Goal: Information Seeking & Learning: Learn about a topic

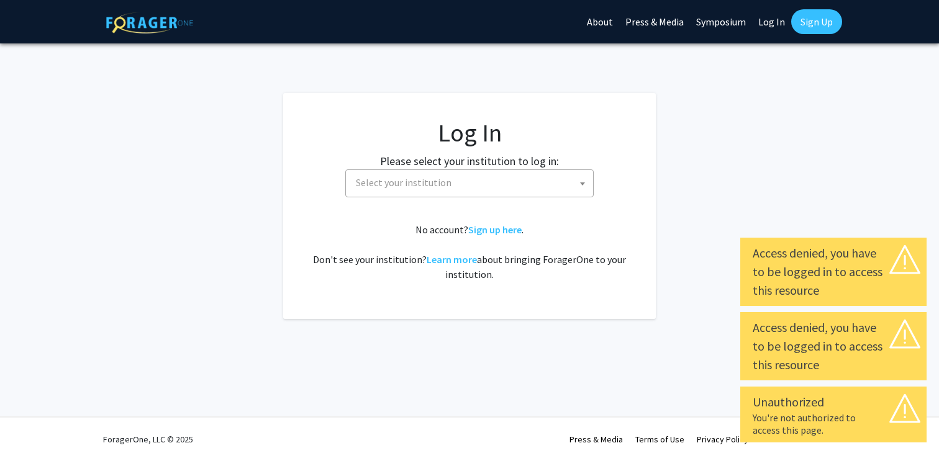
select select
click at [575, 186] on span "Select your institution" at bounding box center [472, 182] width 242 height 25
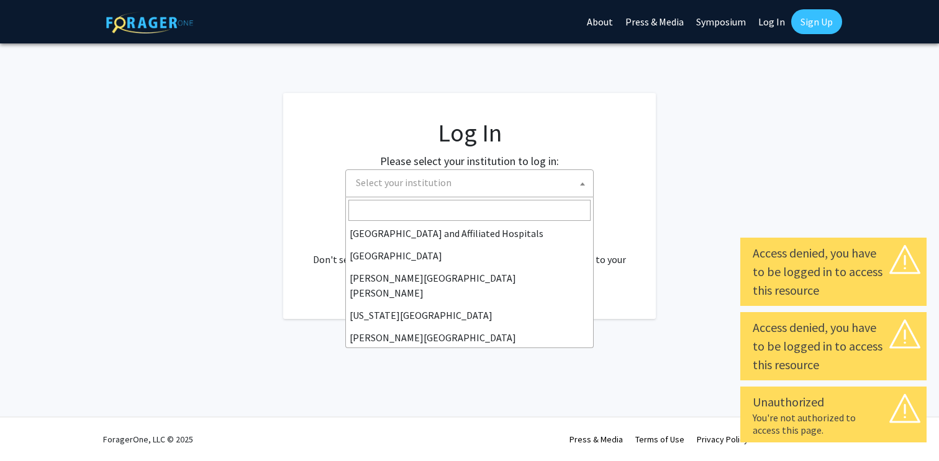
scroll to position [208, 0]
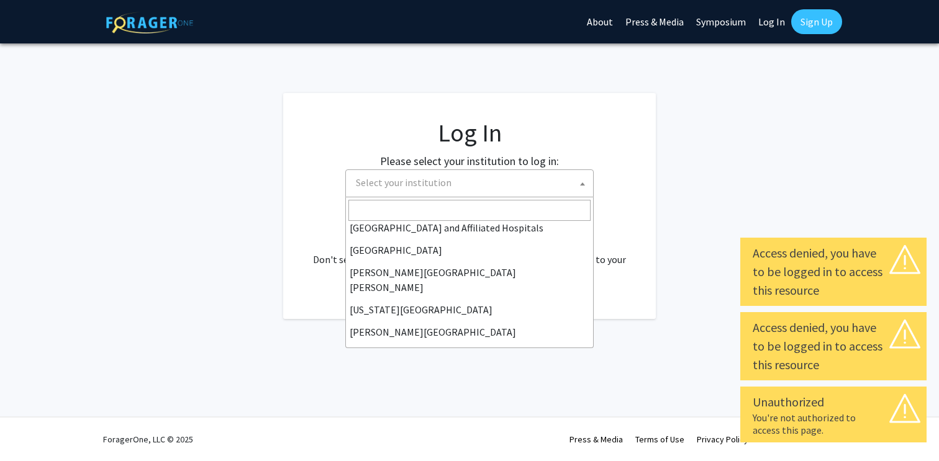
type input "j"
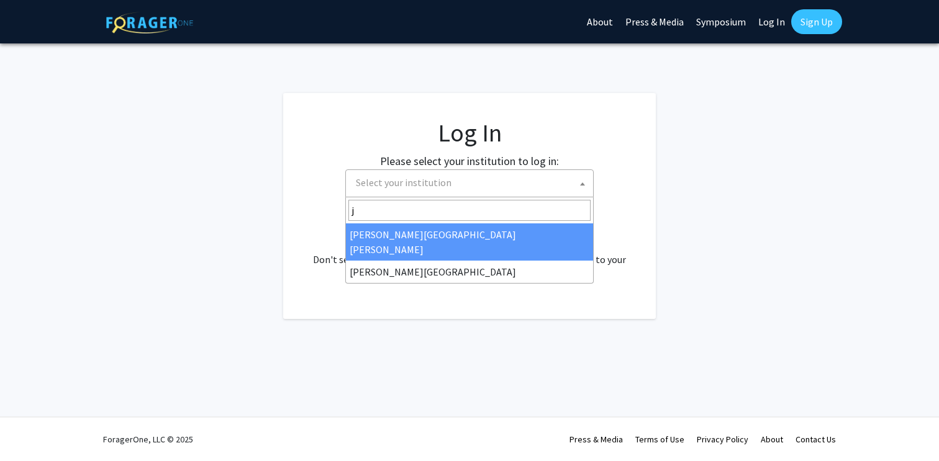
select select "1"
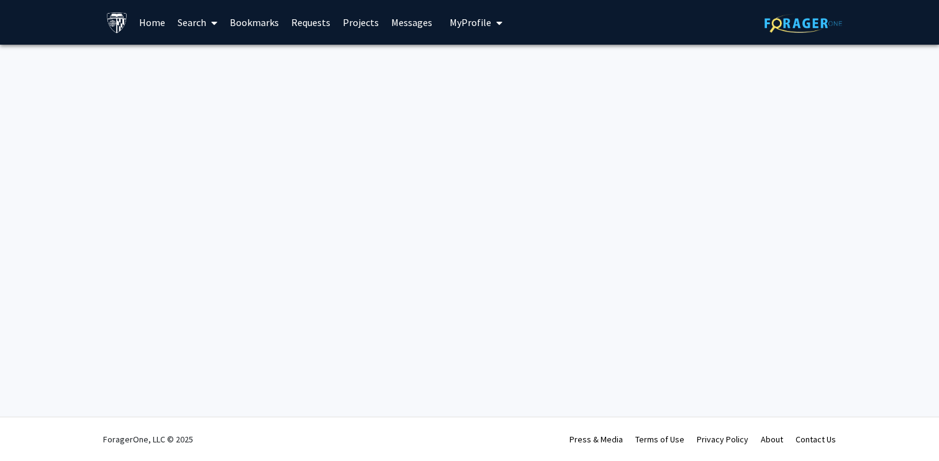
click at [197, 22] on link "Search" at bounding box center [197, 22] width 52 height 43
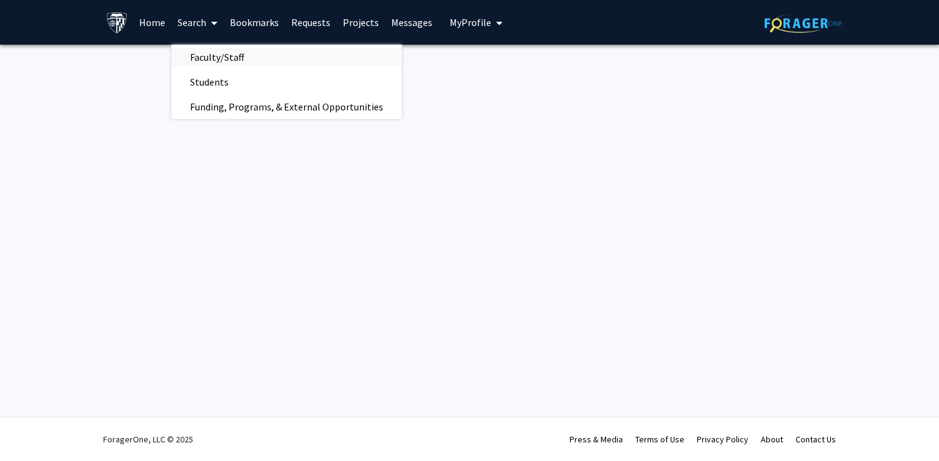
click at [205, 60] on span "Faculty/Staff" at bounding box center [216, 57] width 91 height 25
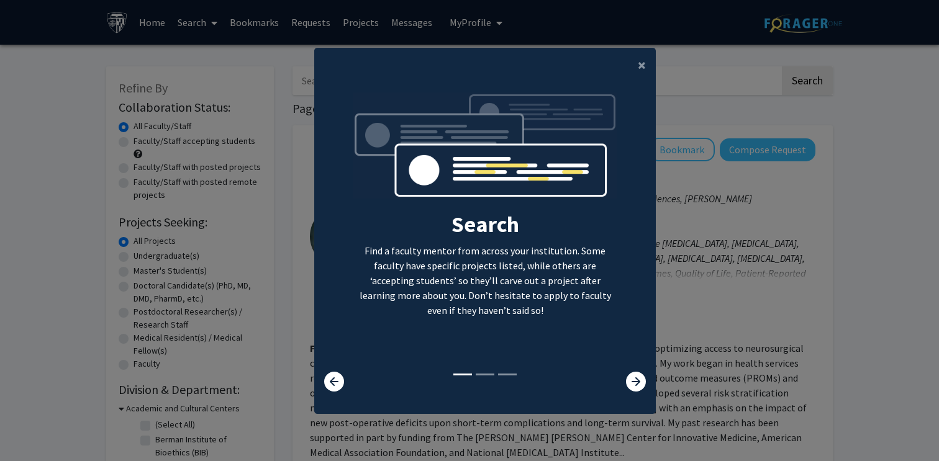
click at [641, 371] on div "Search Find a faculty mentor from across your institution. Some faculty have sp…" at bounding box center [485, 232] width 340 height 279
click at [639, 386] on icon at bounding box center [636, 382] width 20 height 20
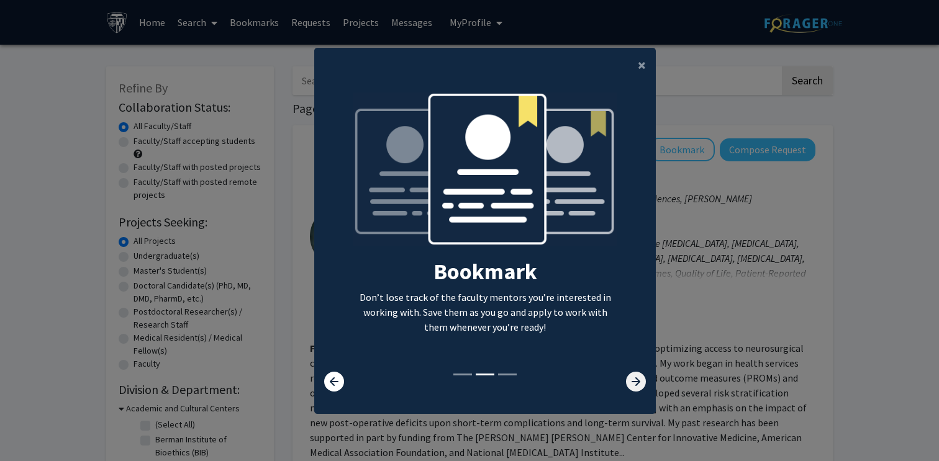
click at [639, 386] on icon at bounding box center [636, 382] width 20 height 20
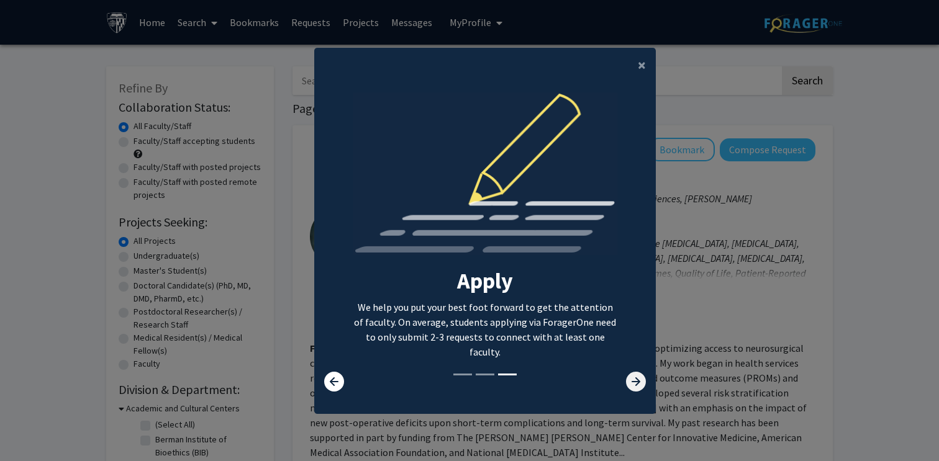
click at [639, 386] on icon at bounding box center [636, 382] width 20 height 20
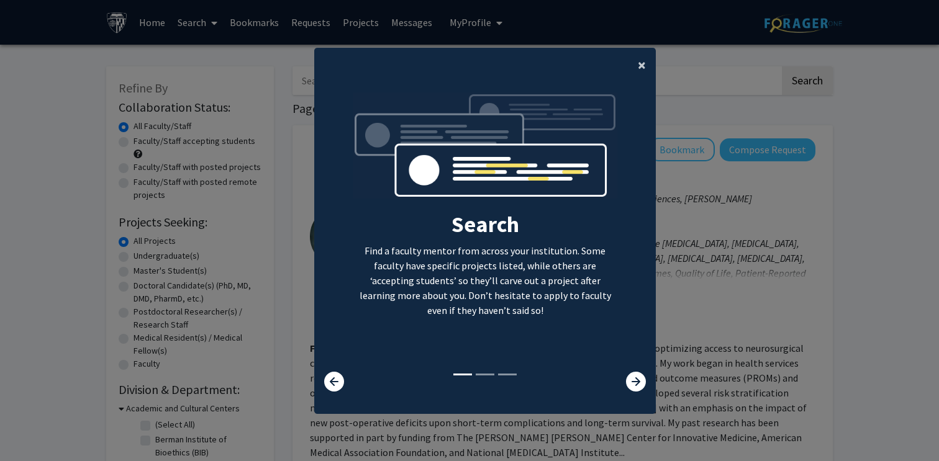
click at [643, 65] on span "×" at bounding box center [642, 64] width 8 height 19
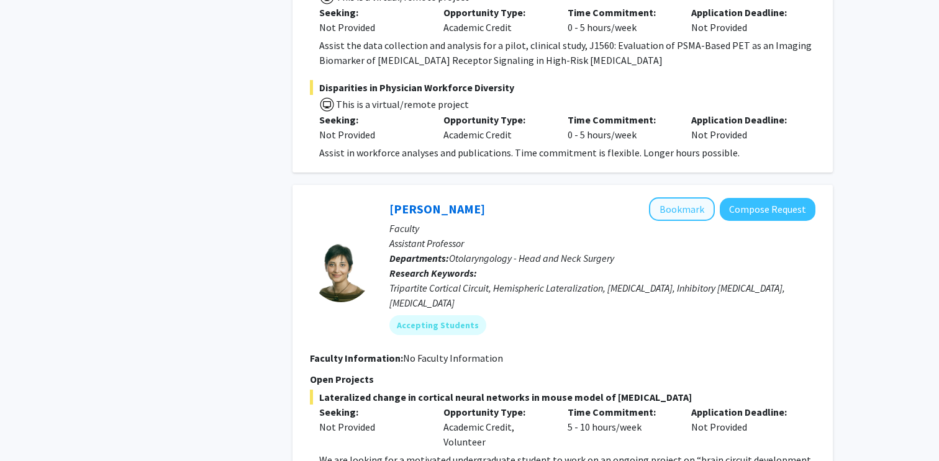
scroll to position [1900, 0]
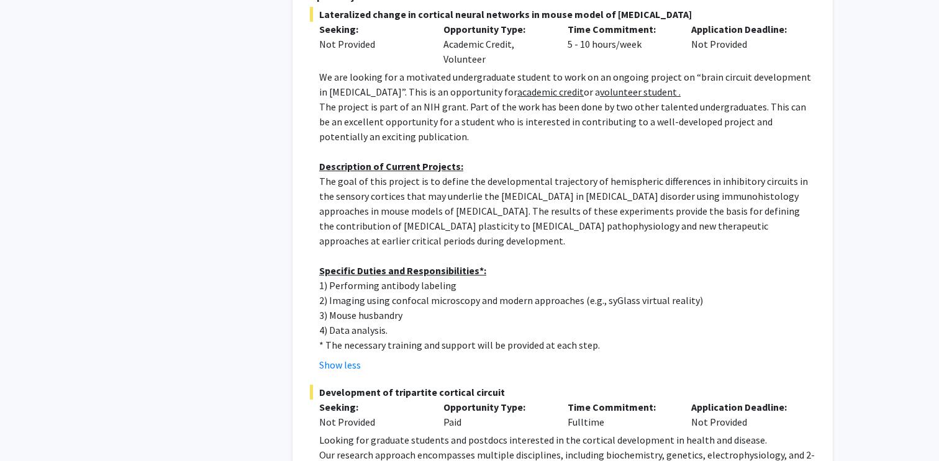
scroll to position [2284, 0]
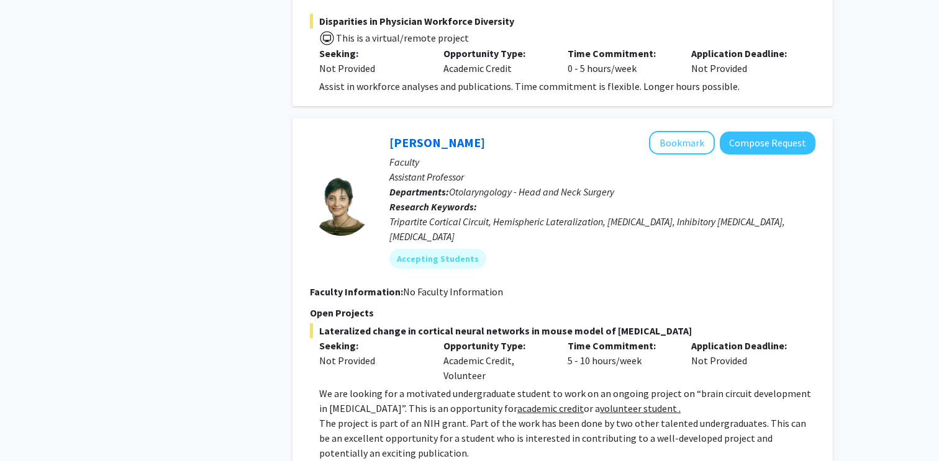
scroll to position [1938, 0]
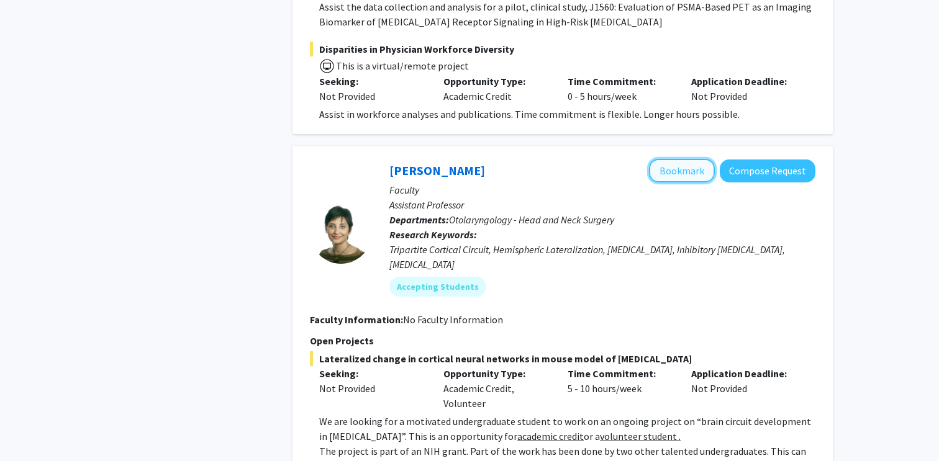
click at [695, 159] on button "Bookmark" at bounding box center [682, 171] width 66 height 24
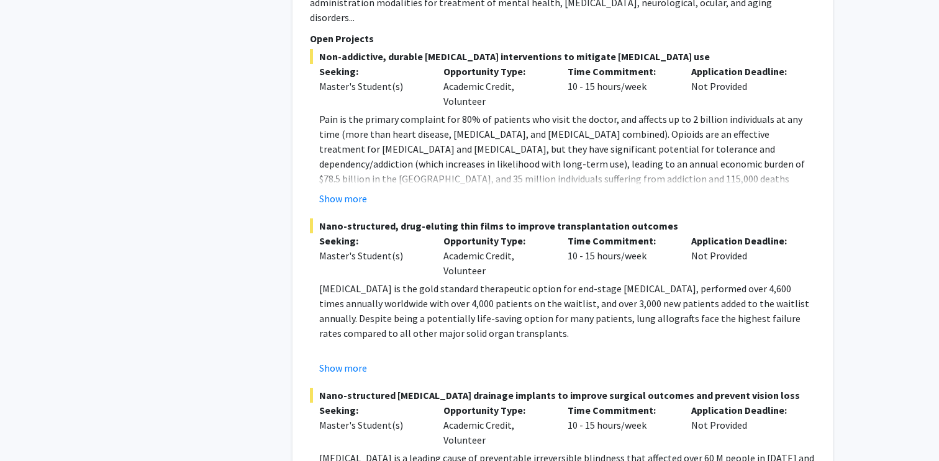
scroll to position [6409, 0]
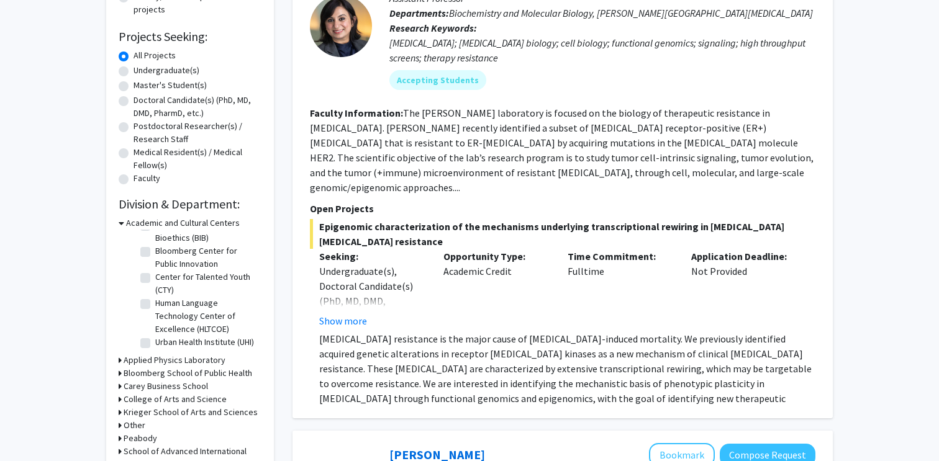
scroll to position [187, 0]
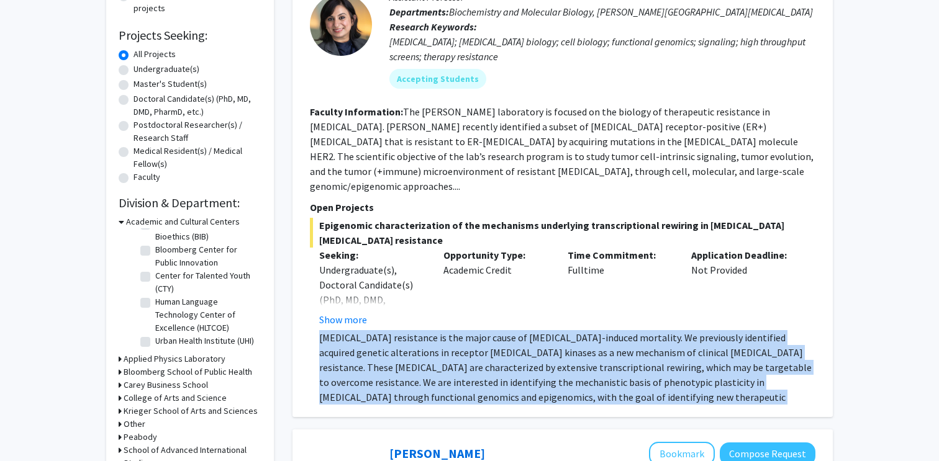
drag, startPoint x: 318, startPoint y: 324, endPoint x: 689, endPoint y: 385, distance: 376.2
click at [689, 385] on fg-read-more "[MEDICAL_DATA] resistance is the major cause of [MEDICAL_DATA]-induced mortalit…" at bounding box center [562, 367] width 505 height 74
click at [691, 388] on p "[MEDICAL_DATA] resistance is the major cause of [MEDICAL_DATA]-induced mortalit…" at bounding box center [567, 374] width 496 height 89
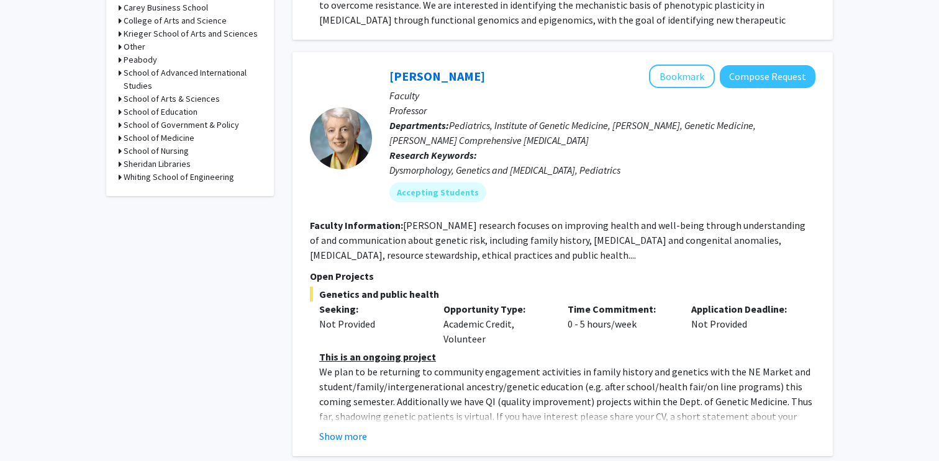
scroll to position [566, 0]
click at [353, 428] on button "Show more" at bounding box center [343, 435] width 48 height 15
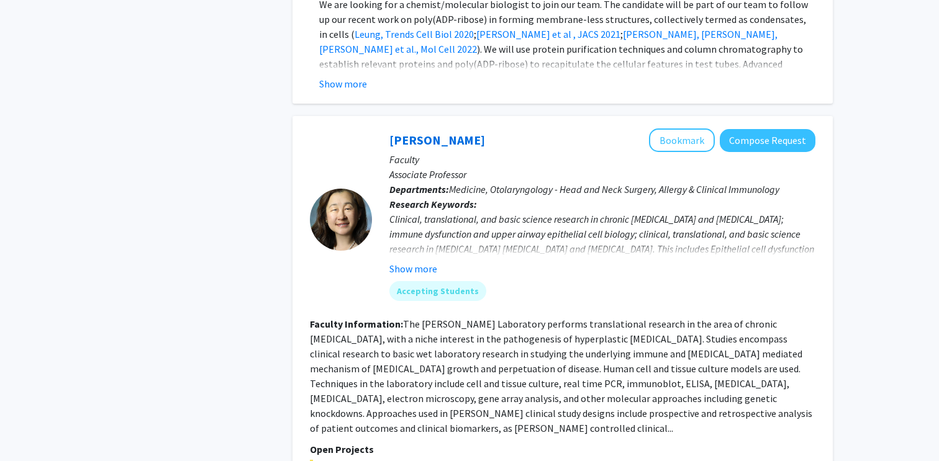
scroll to position [3352, 0]
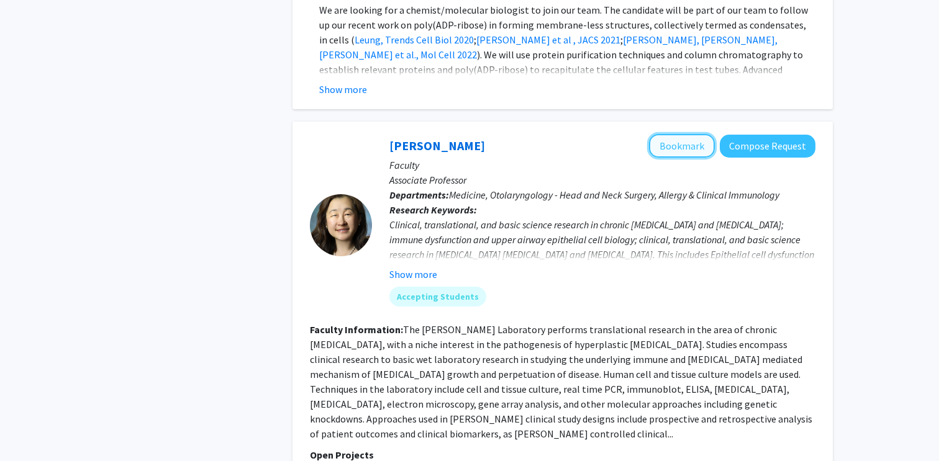
click at [689, 134] on button "Bookmark" at bounding box center [682, 146] width 66 height 24
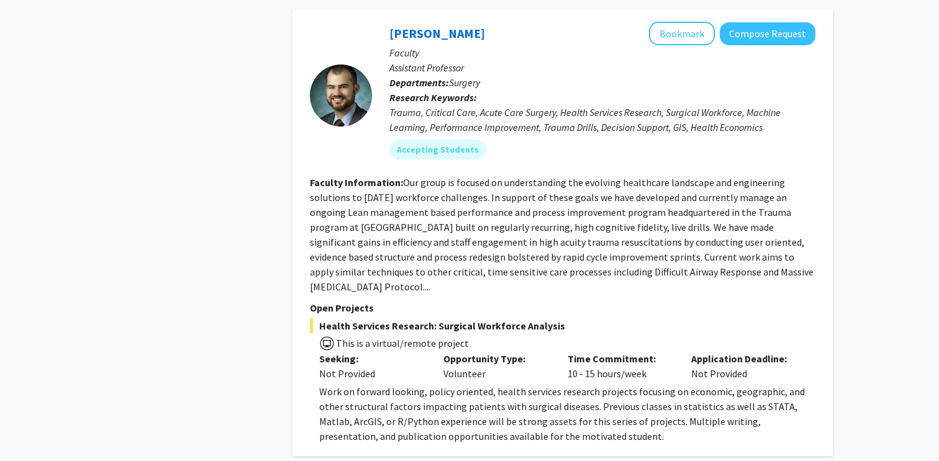
scroll to position [4525, 0]
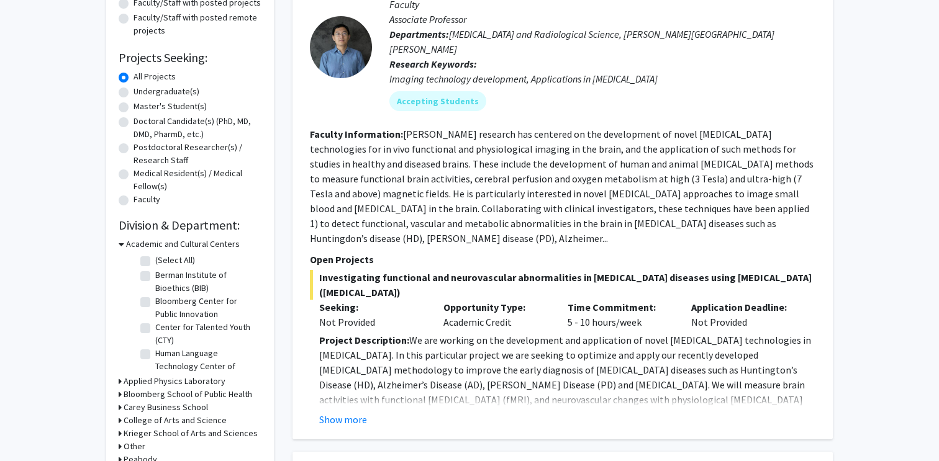
scroll to position [165, 0]
click at [359, 412] on button "Show more" at bounding box center [343, 419] width 48 height 15
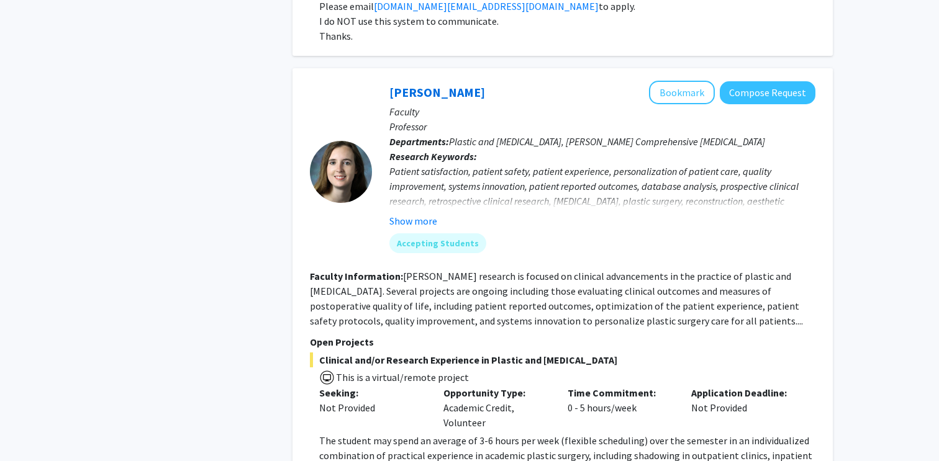
scroll to position [2278, 0]
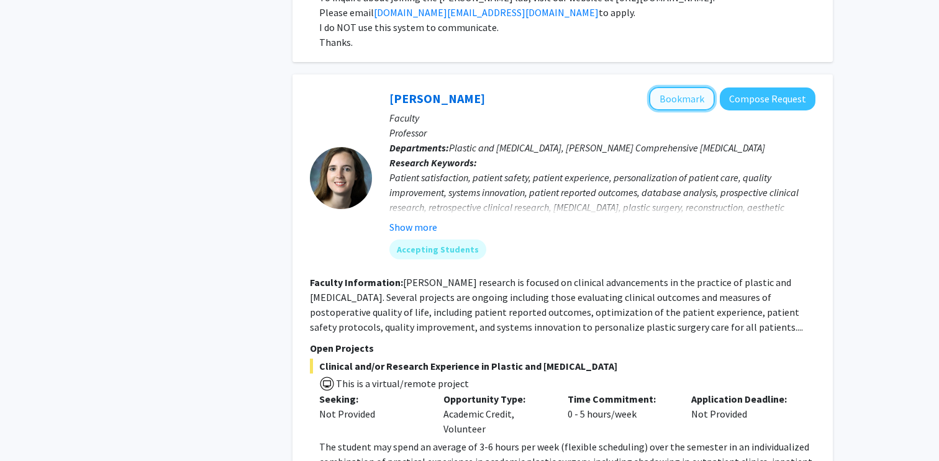
click at [686, 87] on button "Bookmark" at bounding box center [682, 99] width 66 height 24
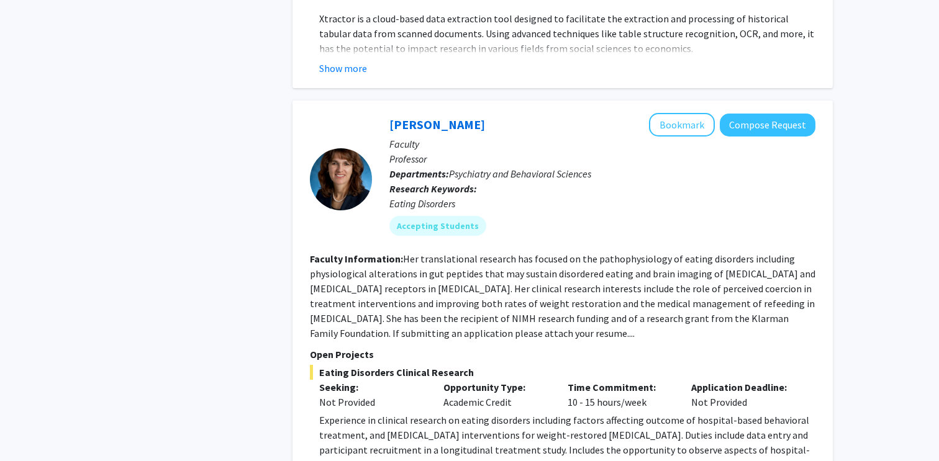
scroll to position [3657, 0]
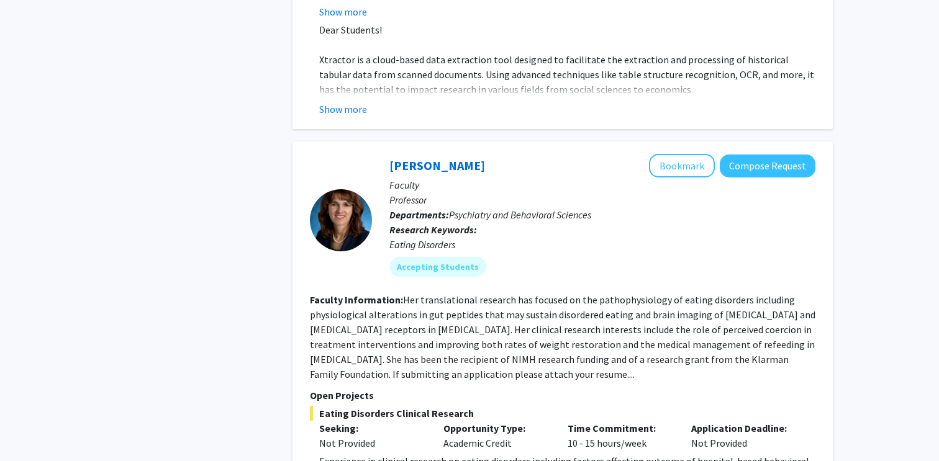
scroll to position [3611, 0]
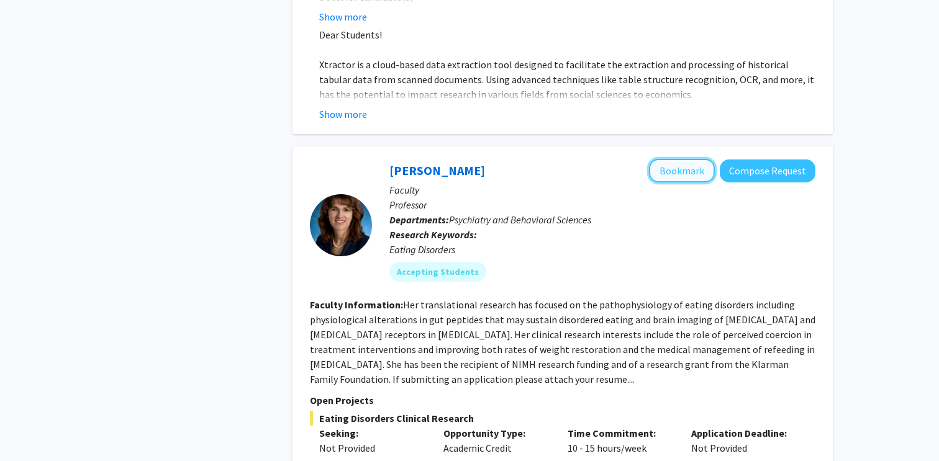
click at [693, 159] on button "Bookmark" at bounding box center [682, 171] width 66 height 24
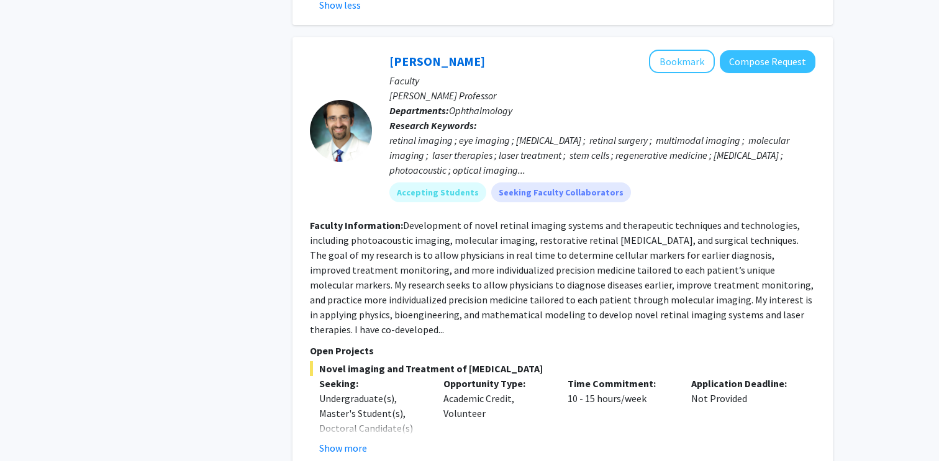
scroll to position [4180, 0]
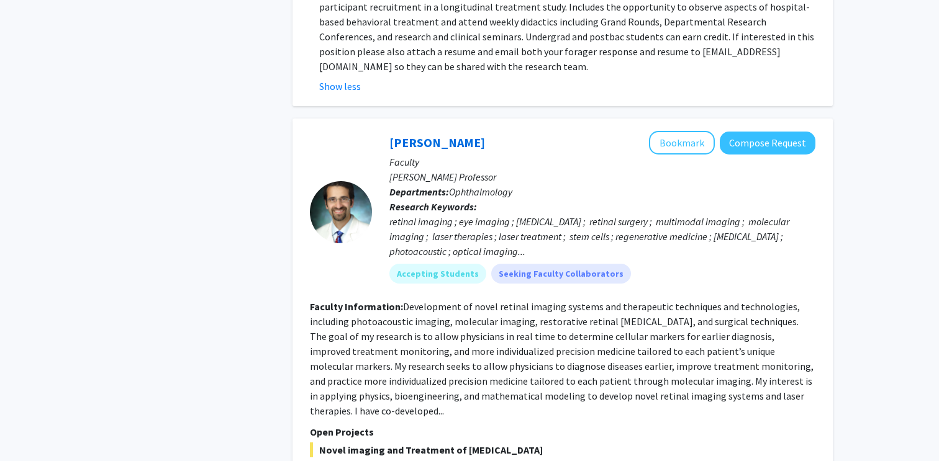
scroll to position [4089, 0]
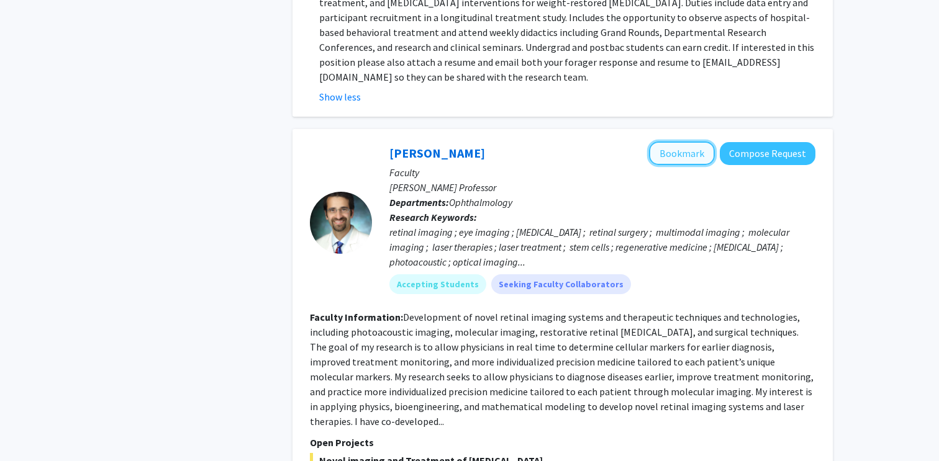
click at [706, 142] on button "Bookmark" at bounding box center [682, 154] width 66 height 24
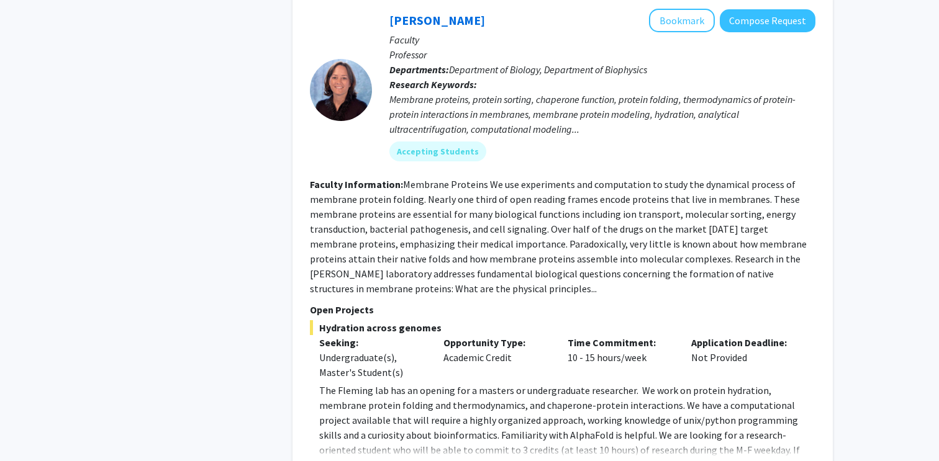
scroll to position [4809, 0]
click at [342, 461] on button "Show more" at bounding box center [343, 468] width 48 height 15
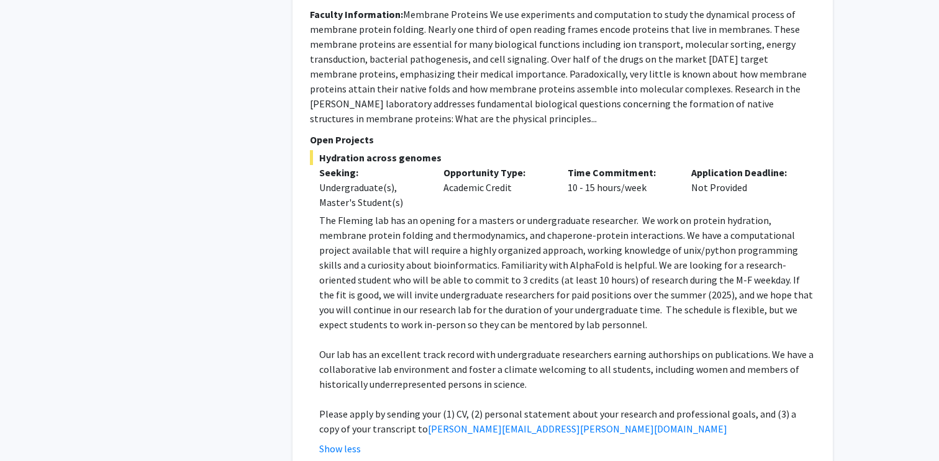
scroll to position [4988, 0]
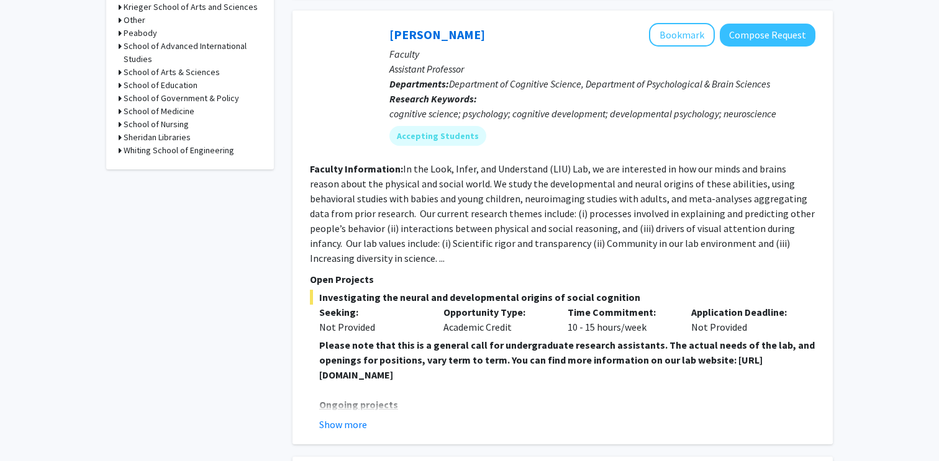
scroll to position [596, 0]
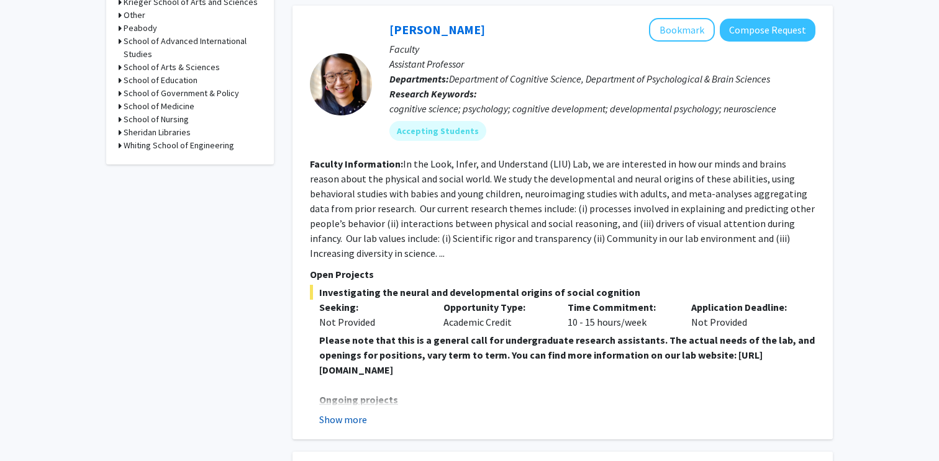
click at [359, 412] on button "Show more" at bounding box center [343, 419] width 48 height 15
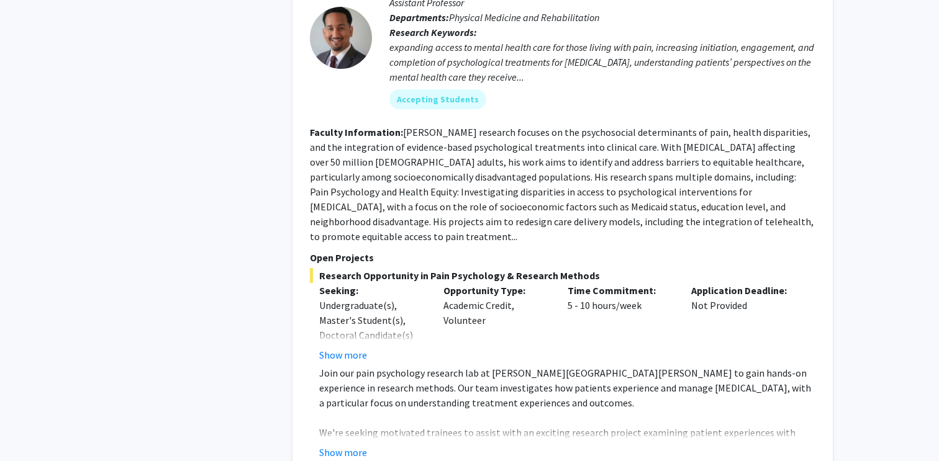
scroll to position [1478, 0]
click at [350, 444] on button "Show more" at bounding box center [343, 451] width 48 height 15
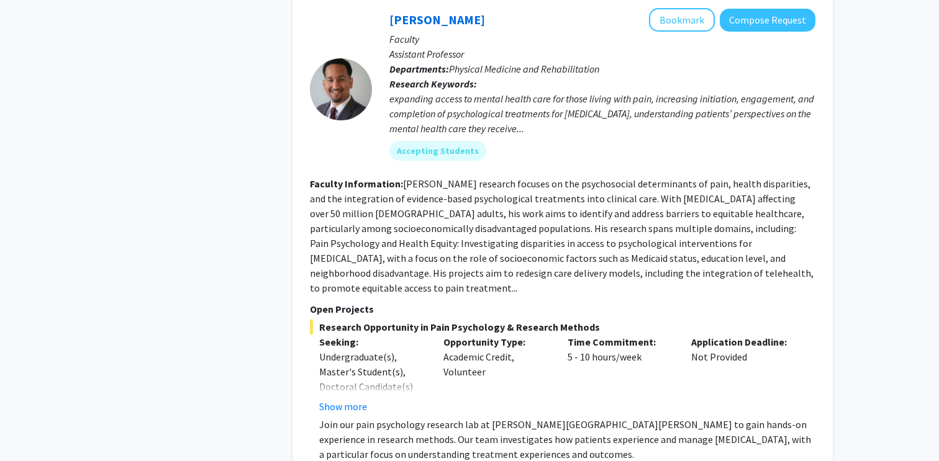
scroll to position [1427, 0]
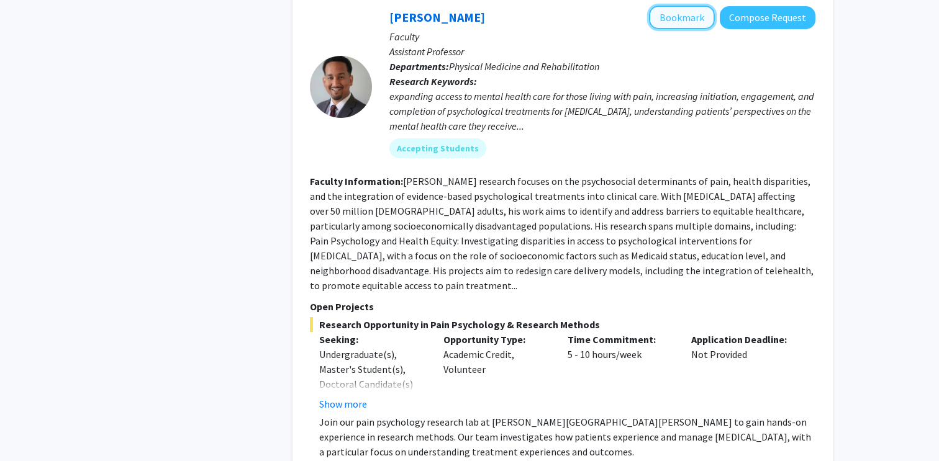
click at [659, 7] on button "Bookmark" at bounding box center [682, 18] width 66 height 24
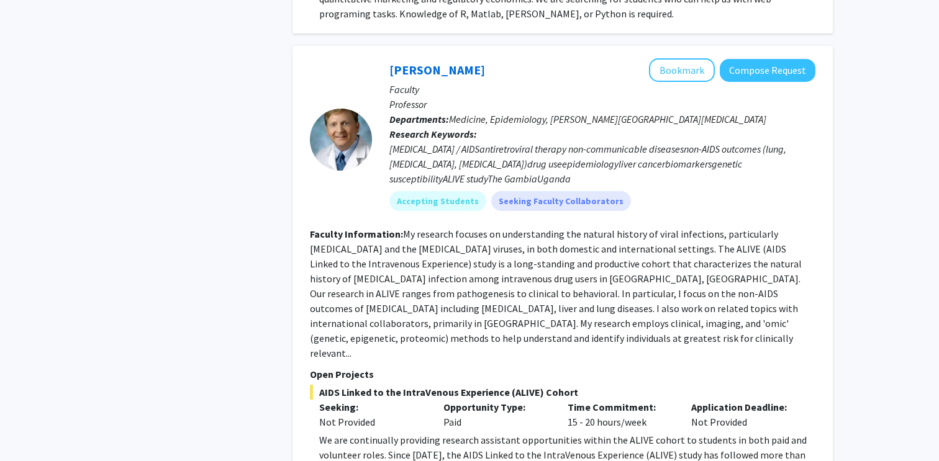
scroll to position [3142, 0]
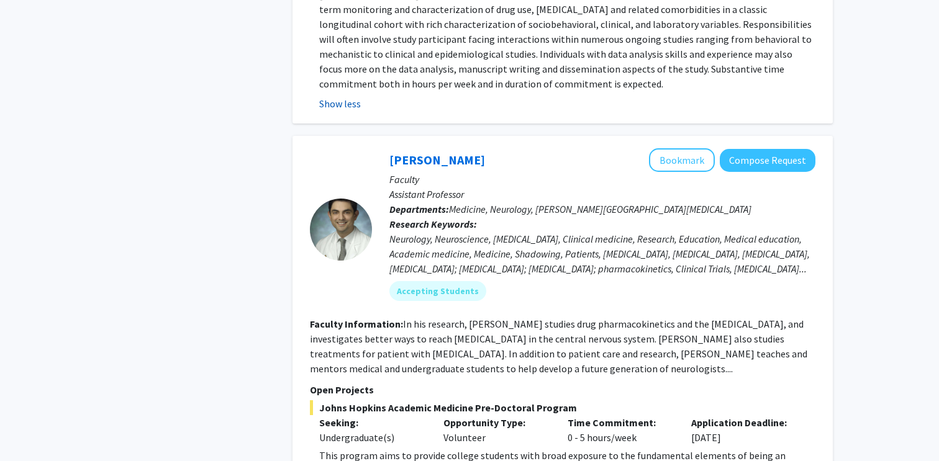
scroll to position [3657, 0]
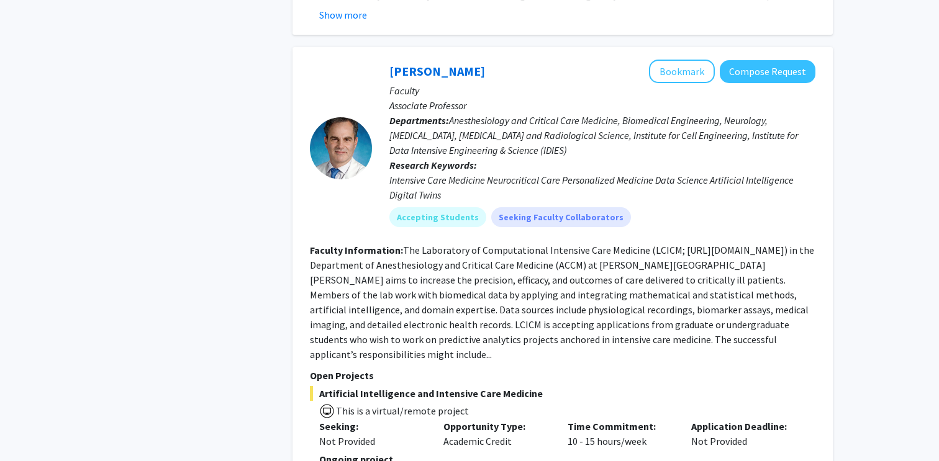
scroll to position [5638, 0]
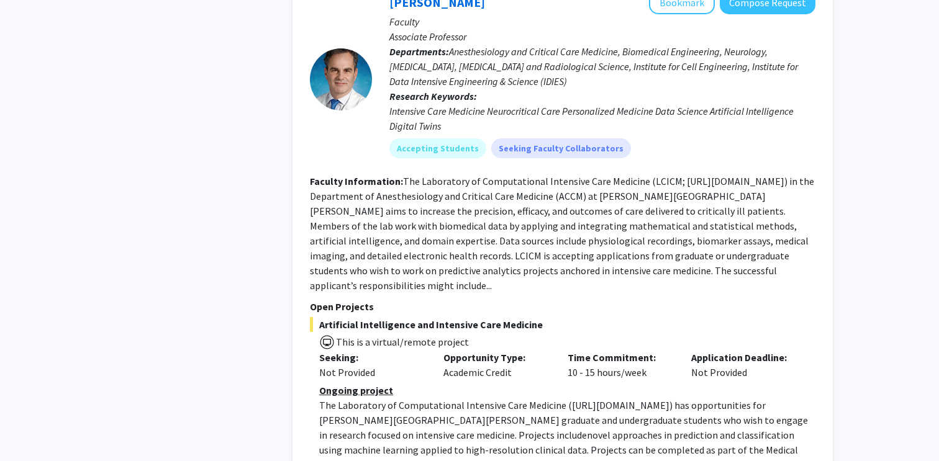
scroll to position [5706, 0]
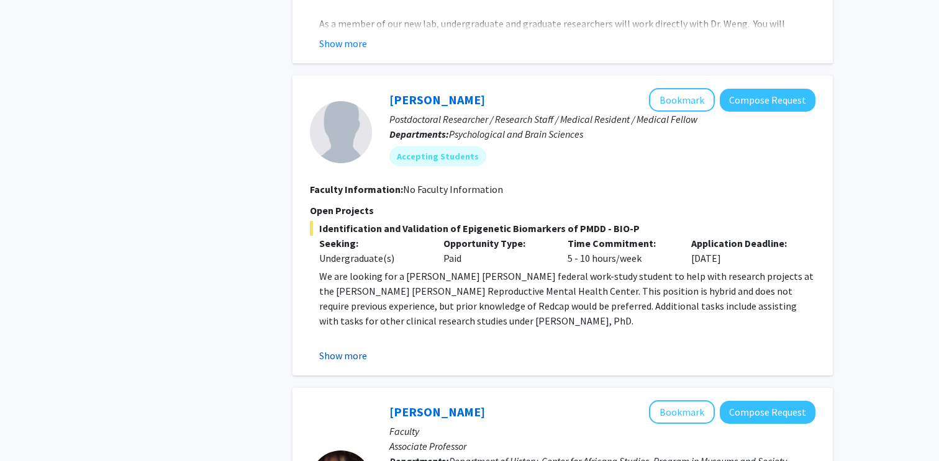
scroll to position [985, 0]
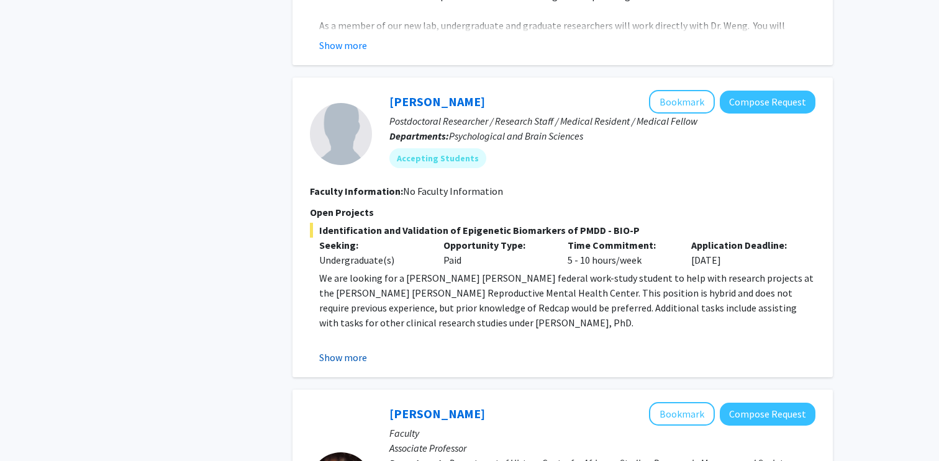
click at [330, 350] on button "Show more" at bounding box center [343, 357] width 48 height 15
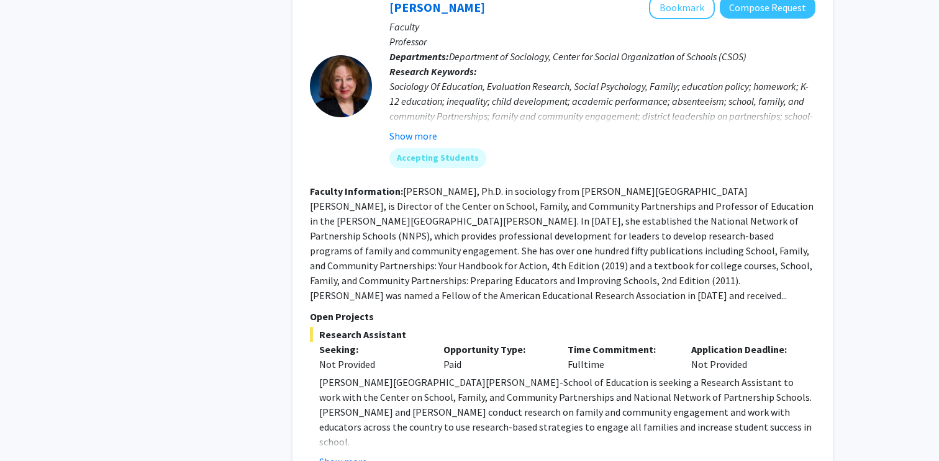
scroll to position [2072, 0]
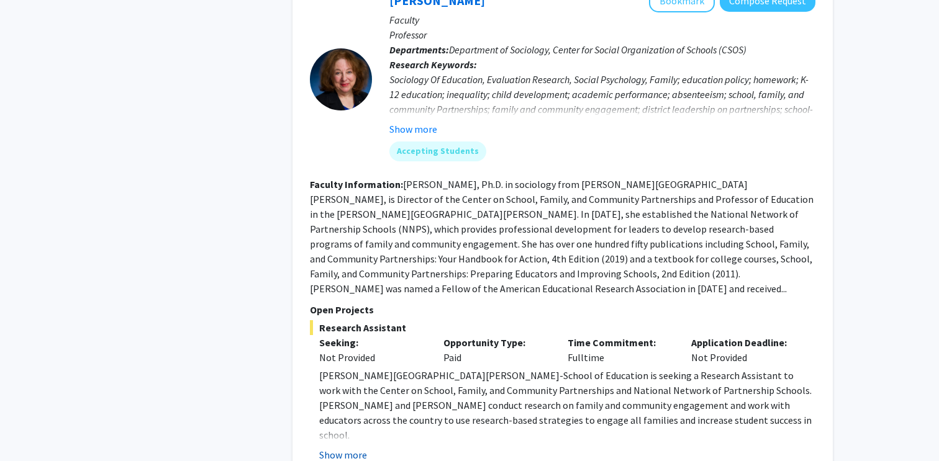
click at [333, 448] on button "Show more" at bounding box center [343, 455] width 48 height 15
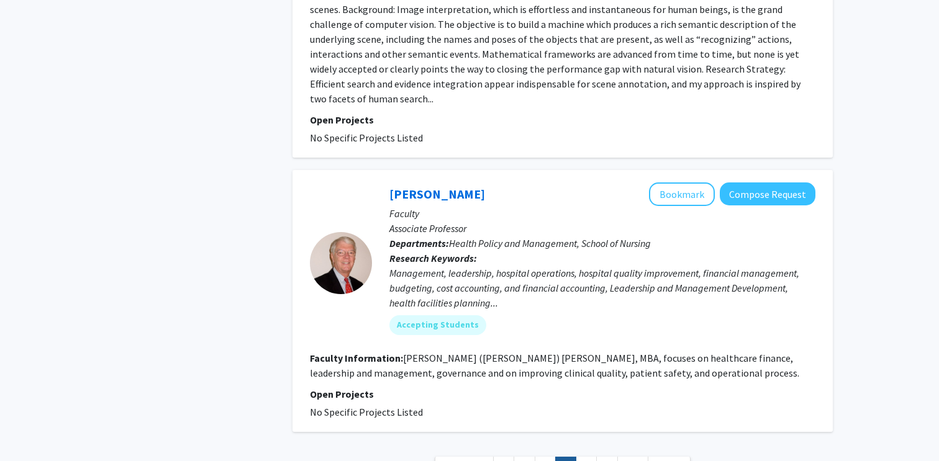
scroll to position [4217, 0]
click at [580, 444] on nav "« Previous 1 ... 4 5 6 ... 532 Next »" at bounding box center [562, 469] width 540 height 50
click at [582, 456] on link "6" at bounding box center [585, 467] width 21 height 22
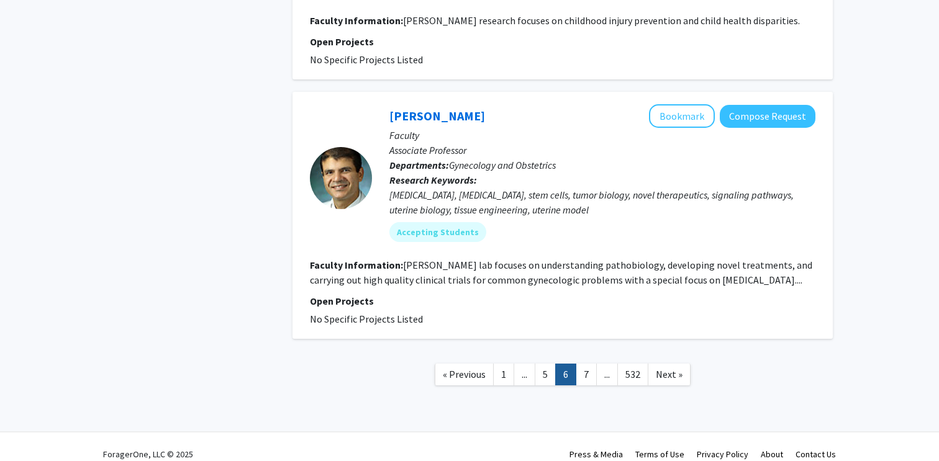
scroll to position [2746, 0]
click at [582, 364] on link "7" at bounding box center [585, 375] width 21 height 22
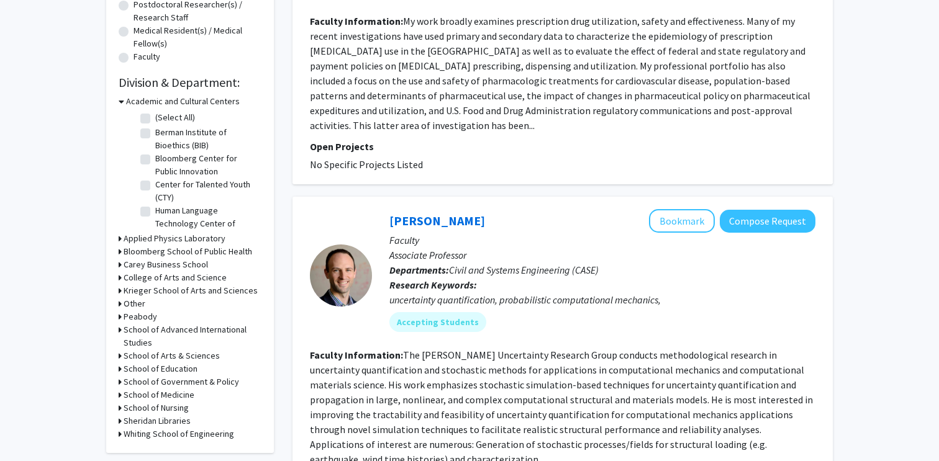
scroll to position [317, 0]
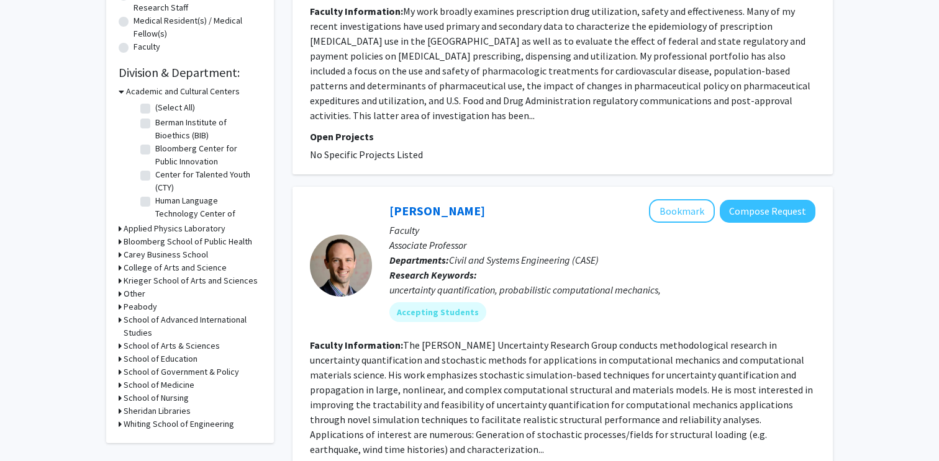
click at [468, 47] on section "Faculty Information: My work broadly examines prescription drug utilization, sa…" at bounding box center [562, 63] width 505 height 119
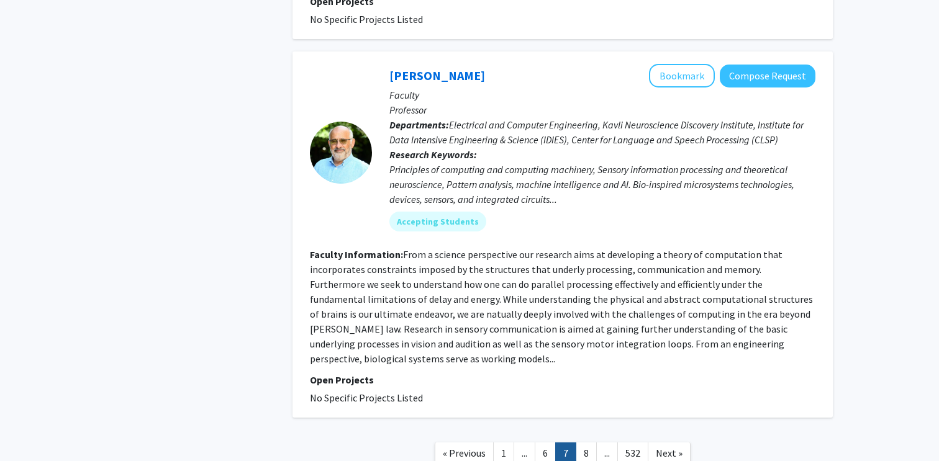
scroll to position [3203, 0]
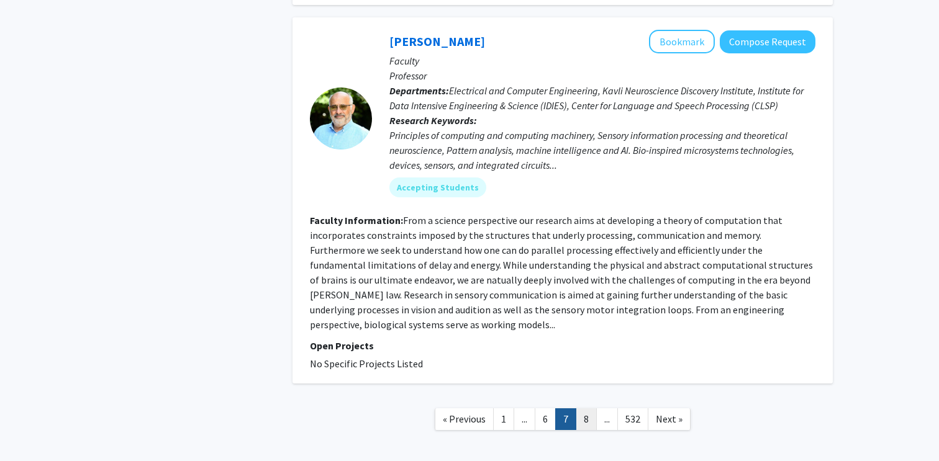
click at [583, 408] on link "8" at bounding box center [585, 419] width 21 height 22
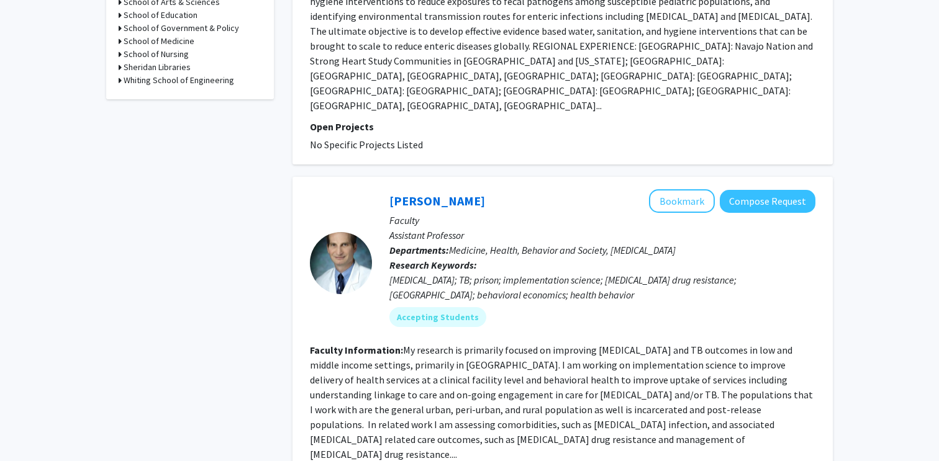
scroll to position [663, 0]
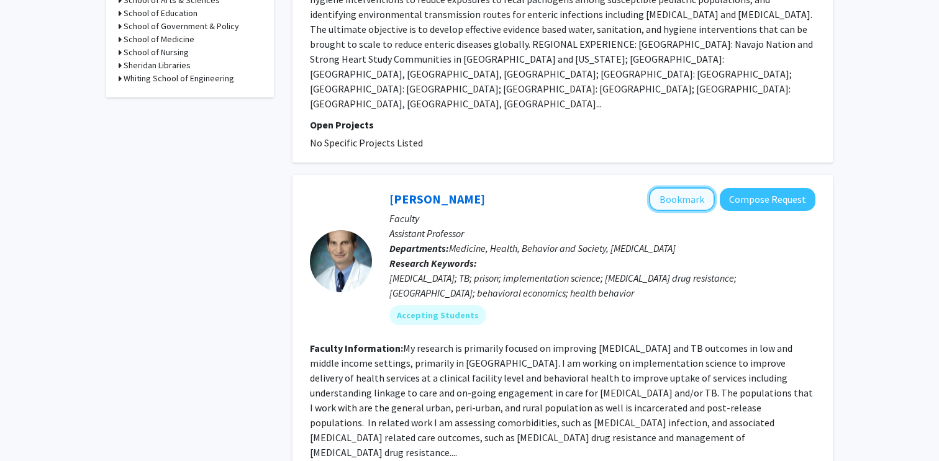
click at [684, 187] on button "Bookmark" at bounding box center [682, 199] width 66 height 24
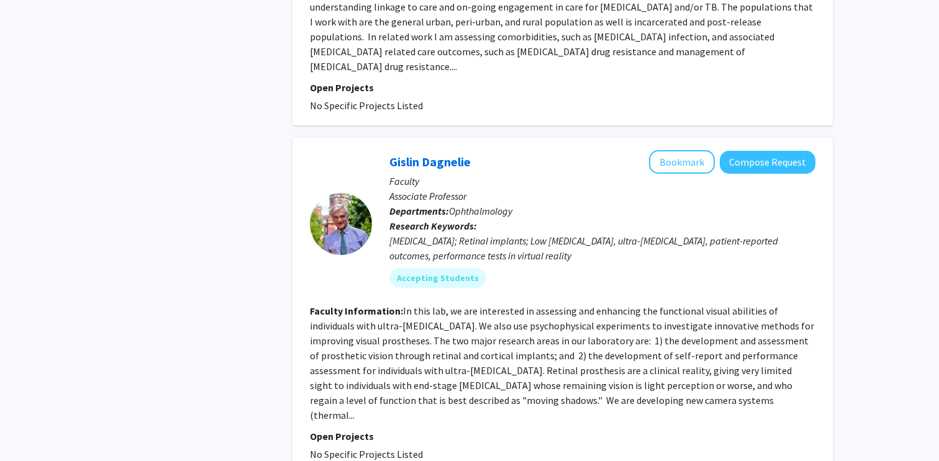
scroll to position [1050, 0]
click at [682, 150] on button "Bookmark" at bounding box center [682, 162] width 66 height 24
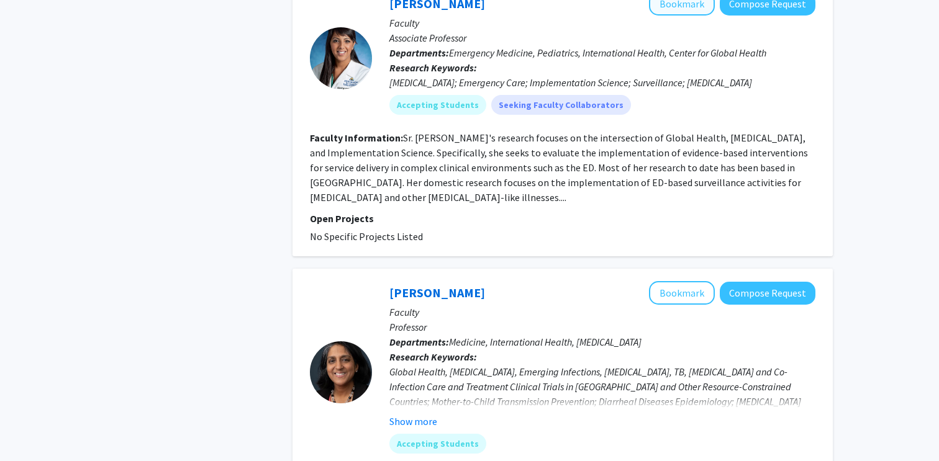
scroll to position [2262, 0]
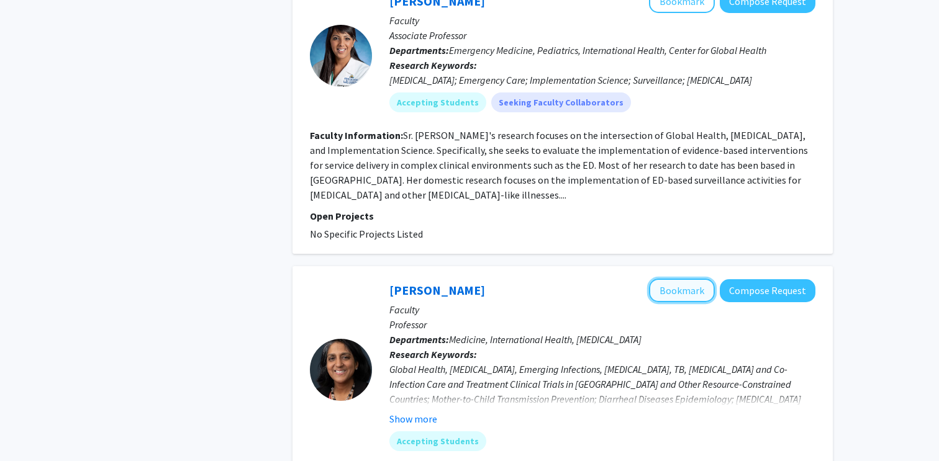
click at [665, 279] on button "Bookmark" at bounding box center [682, 291] width 66 height 24
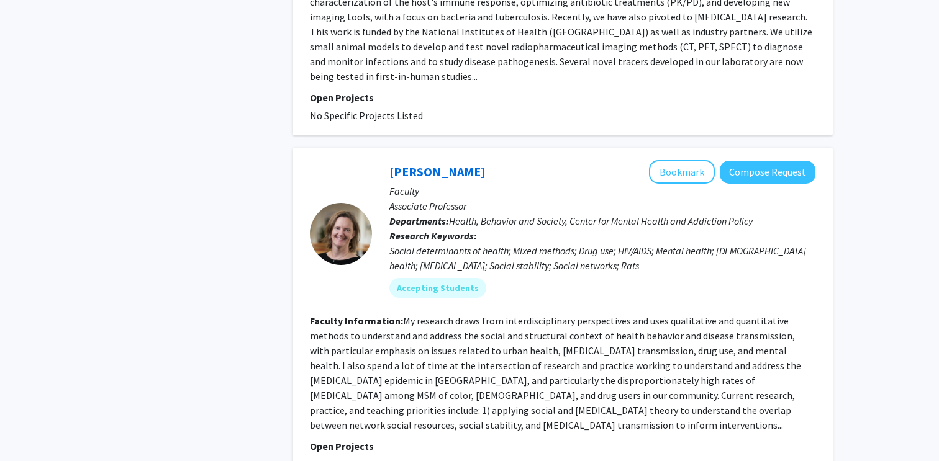
scroll to position [3061, 0]
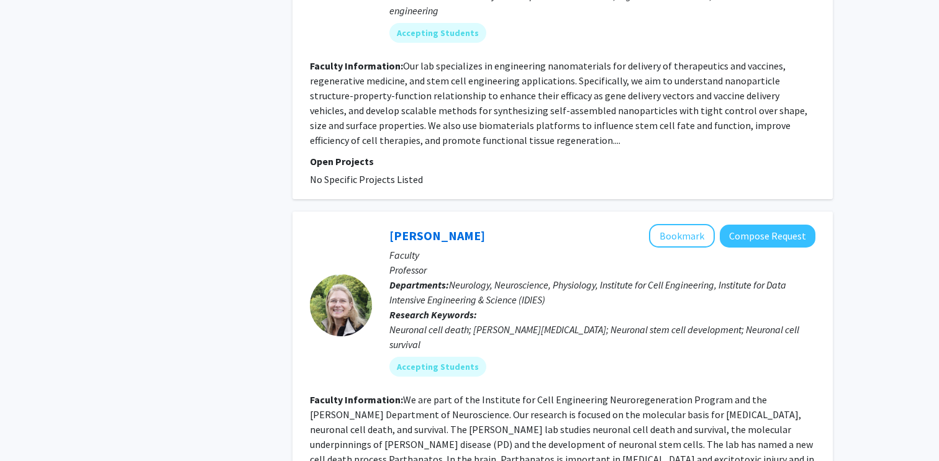
scroll to position [2960, 0]
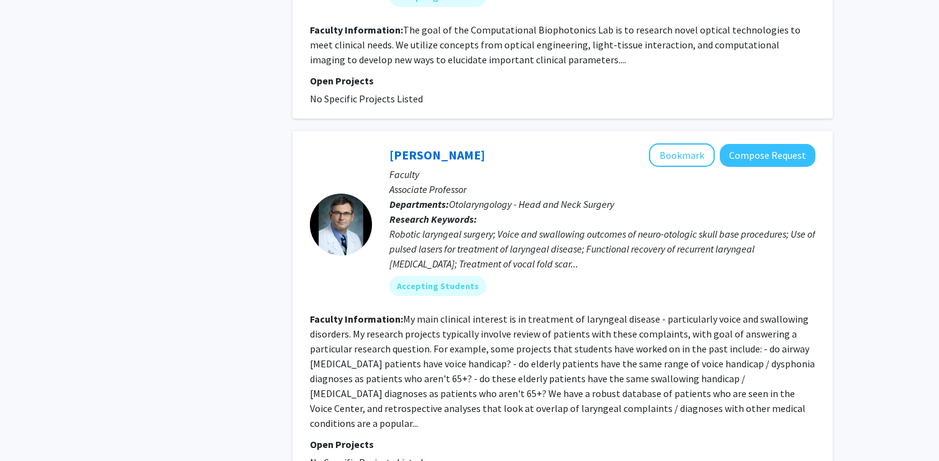
scroll to position [2519, 0]
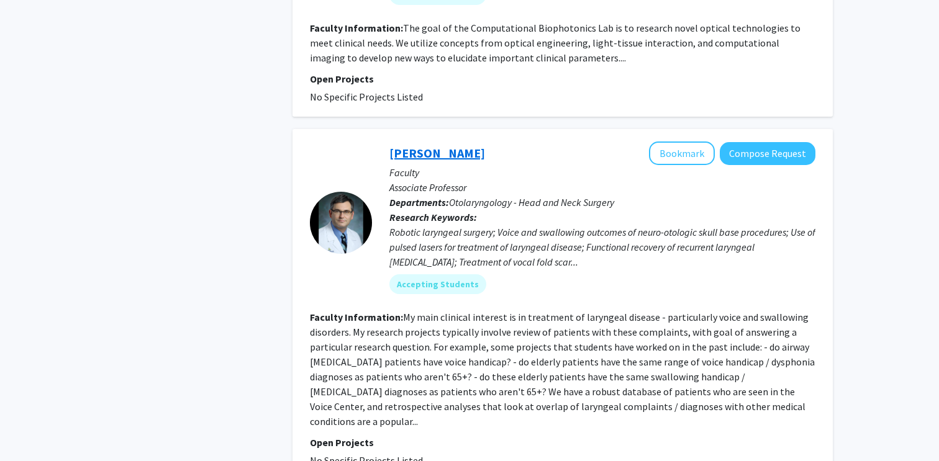
click at [410, 145] on link "[PERSON_NAME]" at bounding box center [437, 153] width 96 height 16
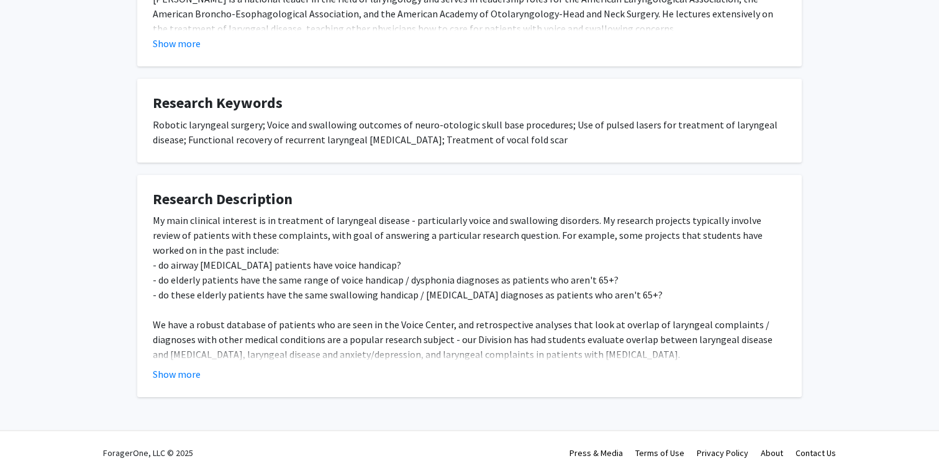
scroll to position [385, 0]
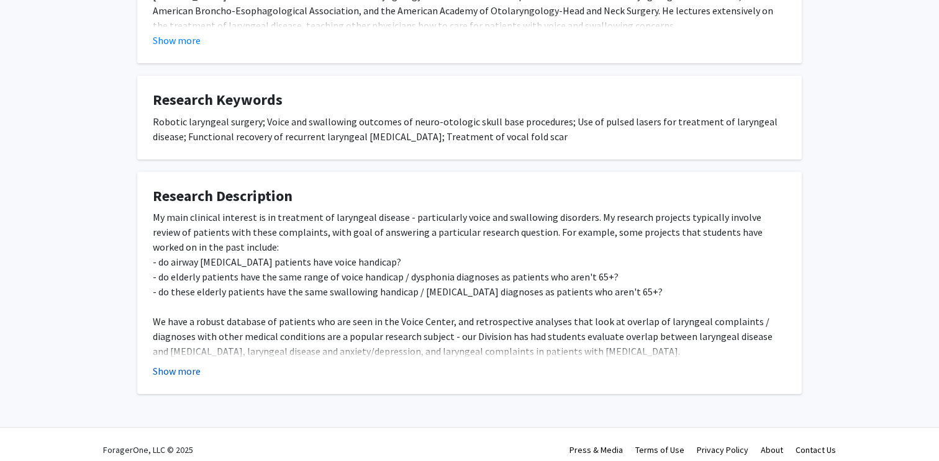
click at [181, 377] on button "Show more" at bounding box center [177, 371] width 48 height 15
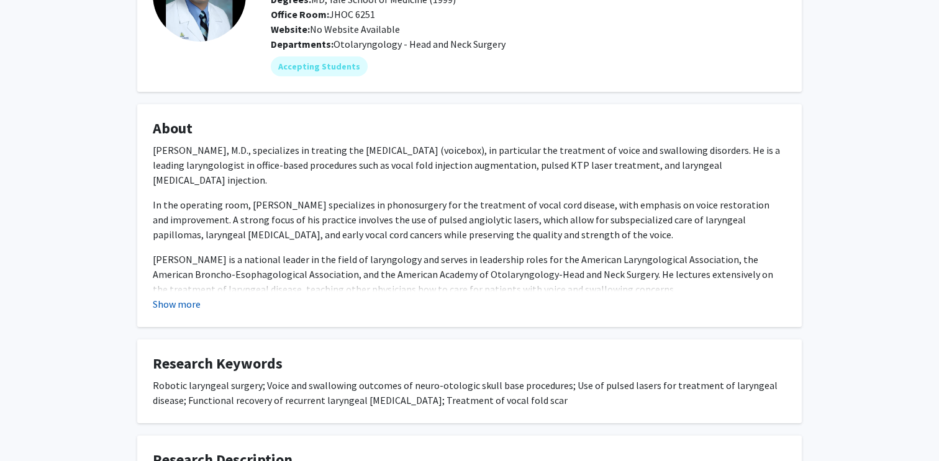
scroll to position [0, 0]
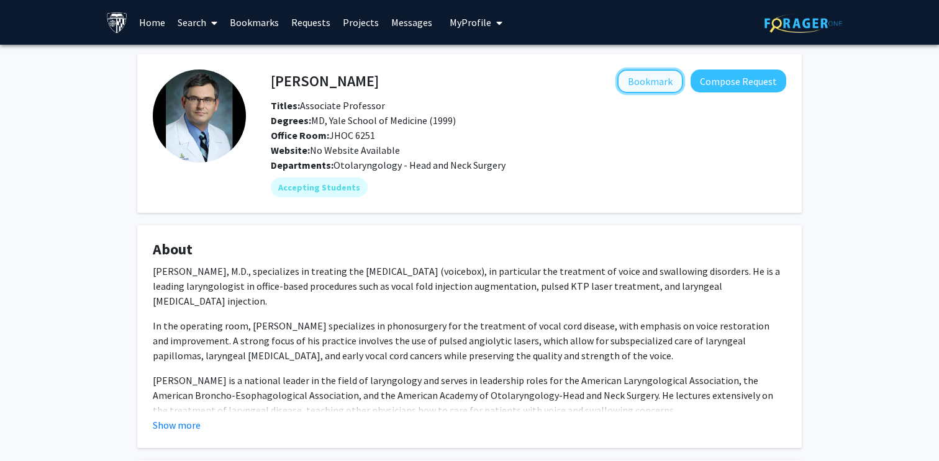
click at [652, 83] on button "Bookmark" at bounding box center [650, 82] width 66 height 24
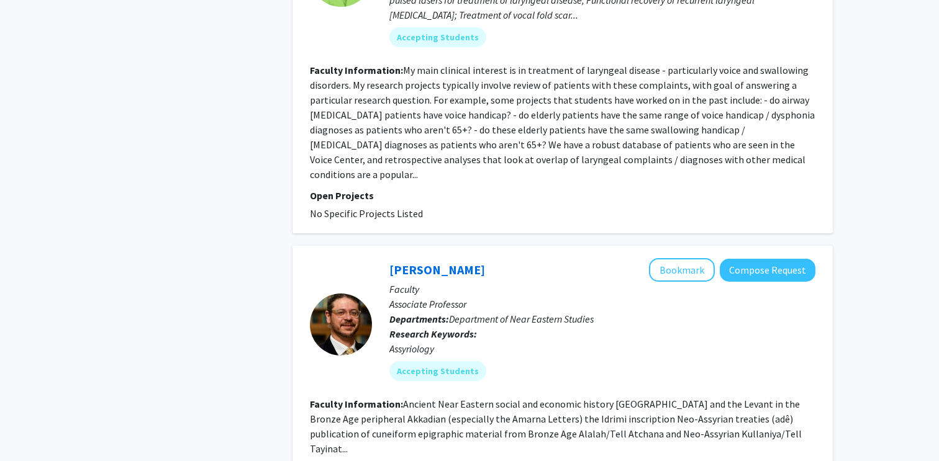
scroll to position [2861, 0]
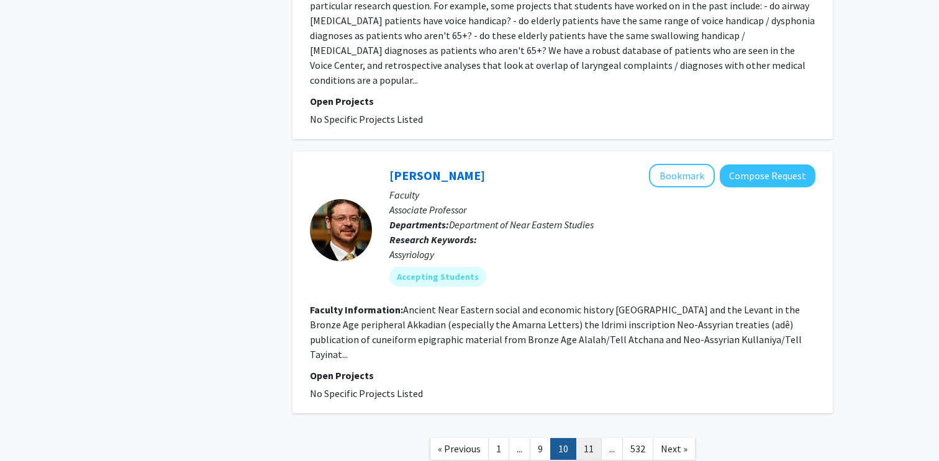
click at [587, 438] on link "11" at bounding box center [588, 449] width 26 height 22
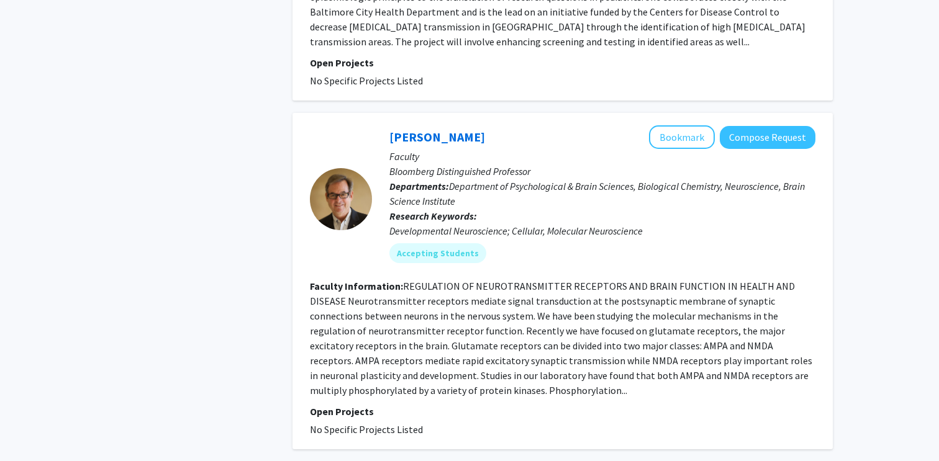
scroll to position [3031, 0]
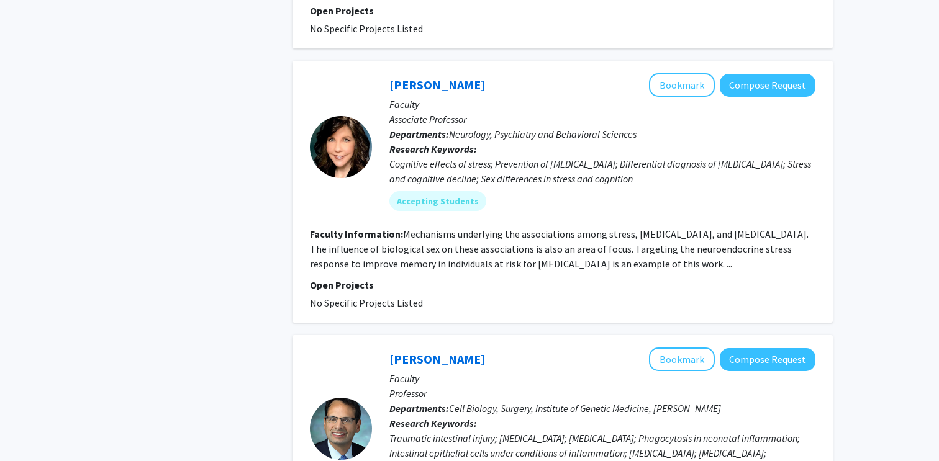
scroll to position [794, 0]
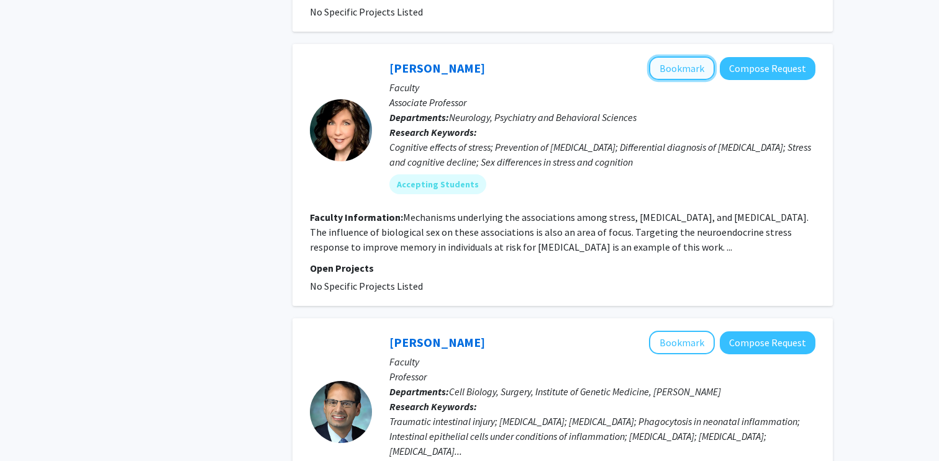
click at [675, 58] on button "Bookmark" at bounding box center [682, 68] width 66 height 24
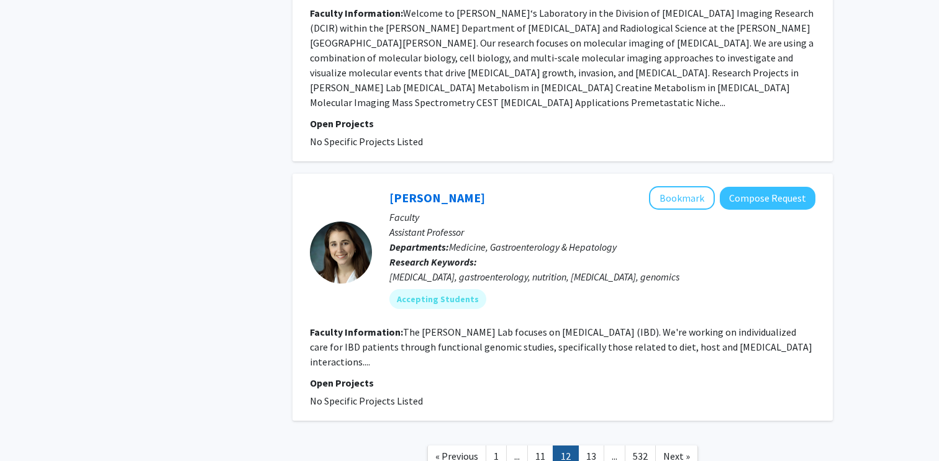
scroll to position [2995, 0]
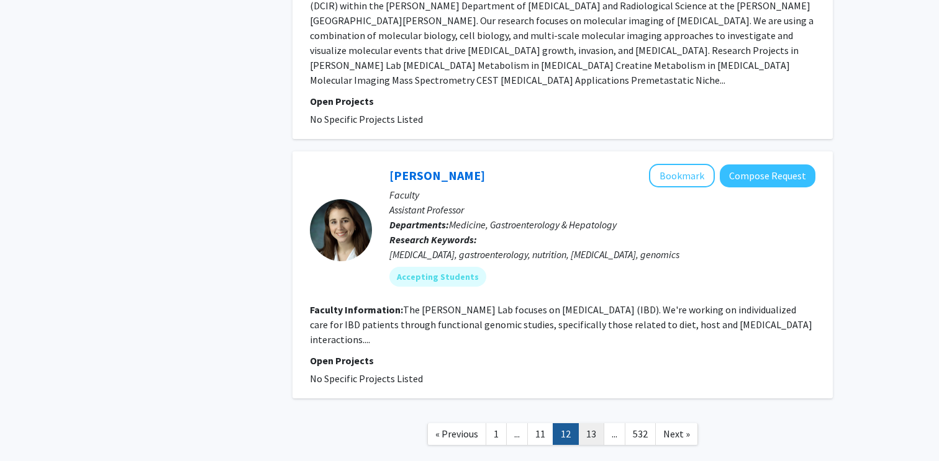
click at [587, 423] on link "13" at bounding box center [591, 434] width 26 height 22
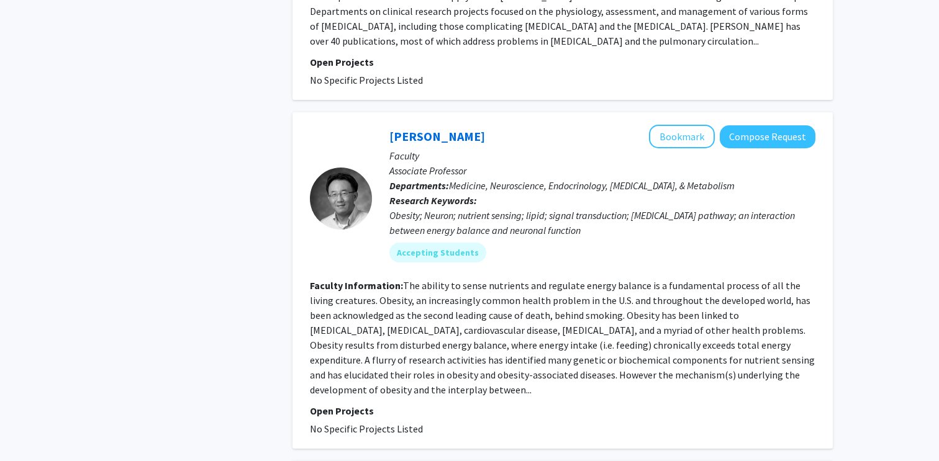
scroll to position [1263, 0]
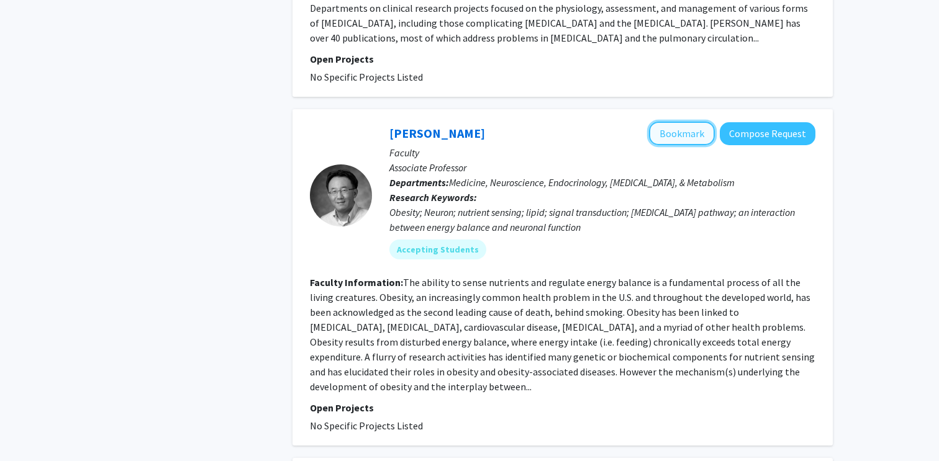
click at [670, 124] on button "Bookmark" at bounding box center [682, 134] width 66 height 24
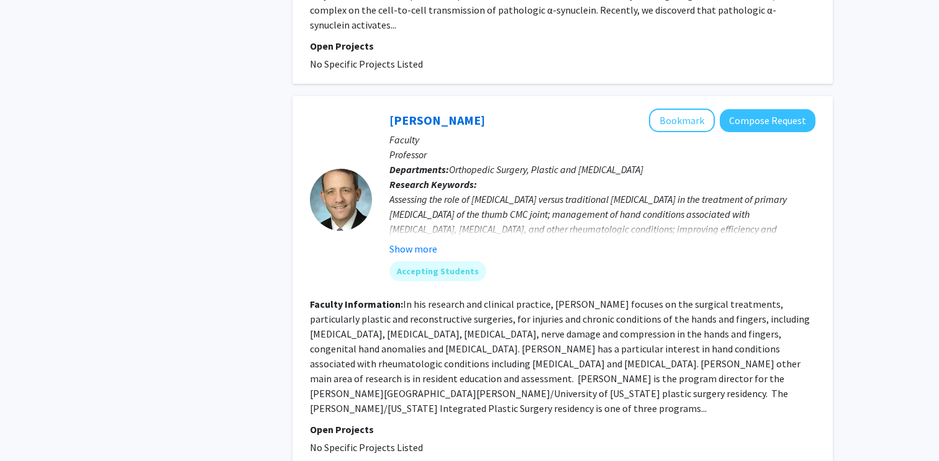
scroll to position [1962, 0]
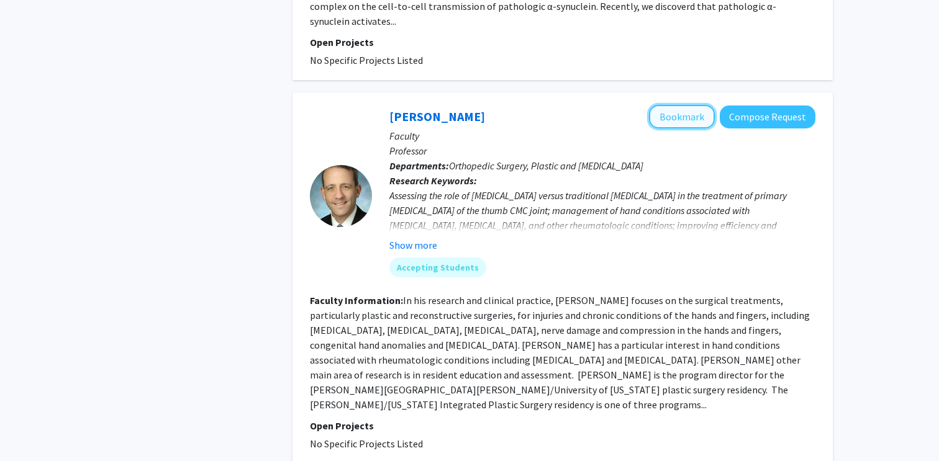
click at [677, 105] on button "Bookmark" at bounding box center [682, 117] width 66 height 24
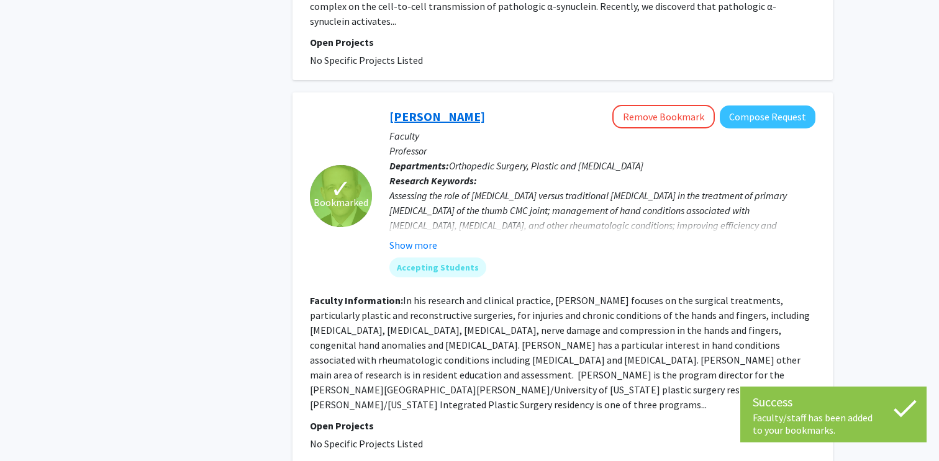
click at [408, 109] on link "[PERSON_NAME]" at bounding box center [437, 117] width 96 height 16
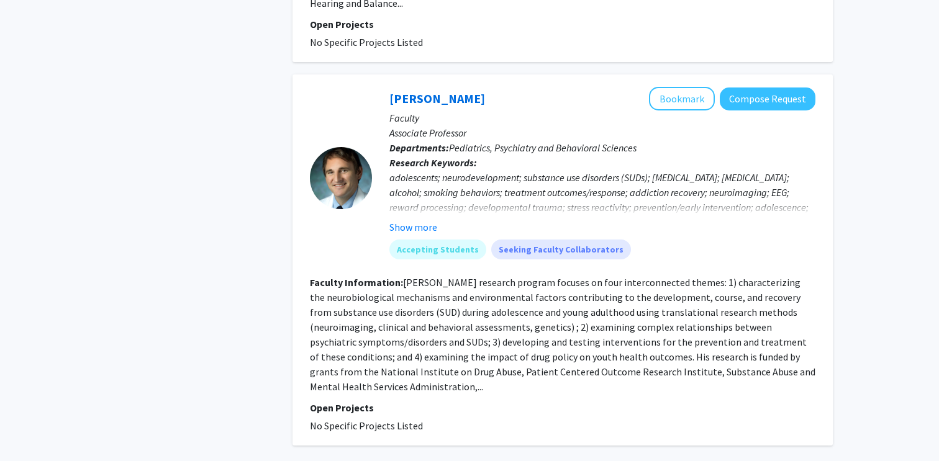
scroll to position [2975, 0]
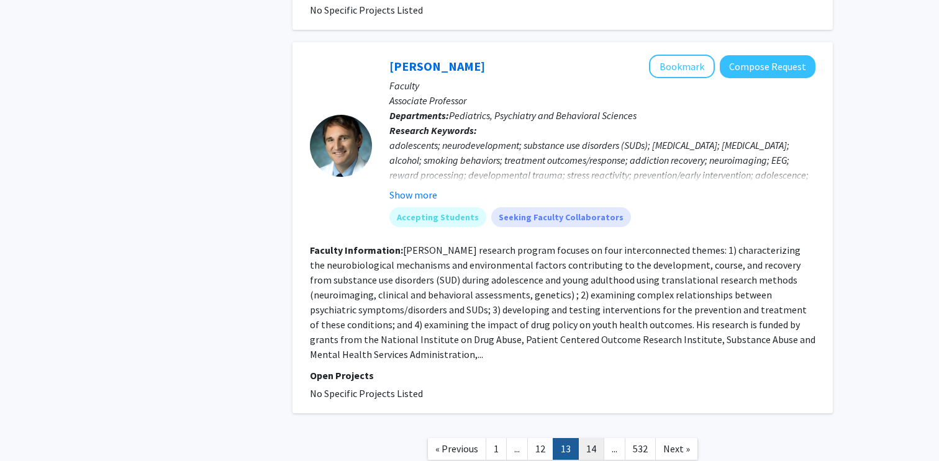
click at [595, 438] on link "14" at bounding box center [591, 449] width 26 height 22
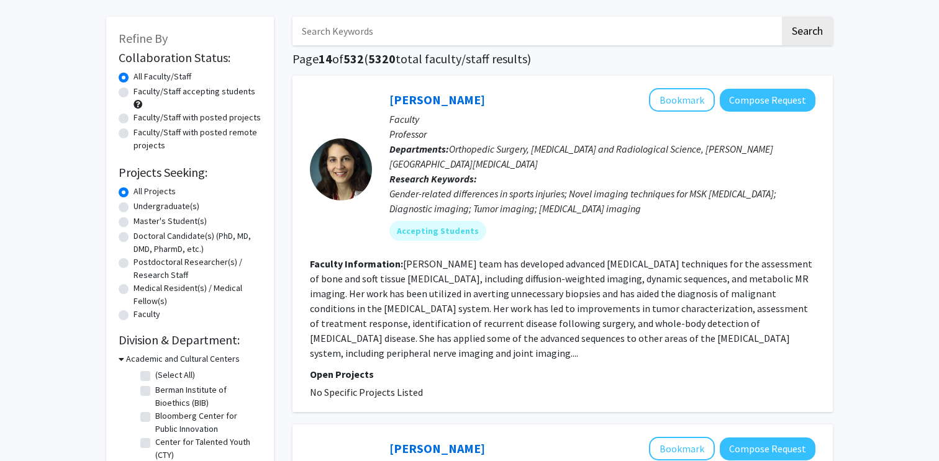
scroll to position [50, 0]
click at [701, 98] on button "Bookmark" at bounding box center [682, 100] width 66 height 24
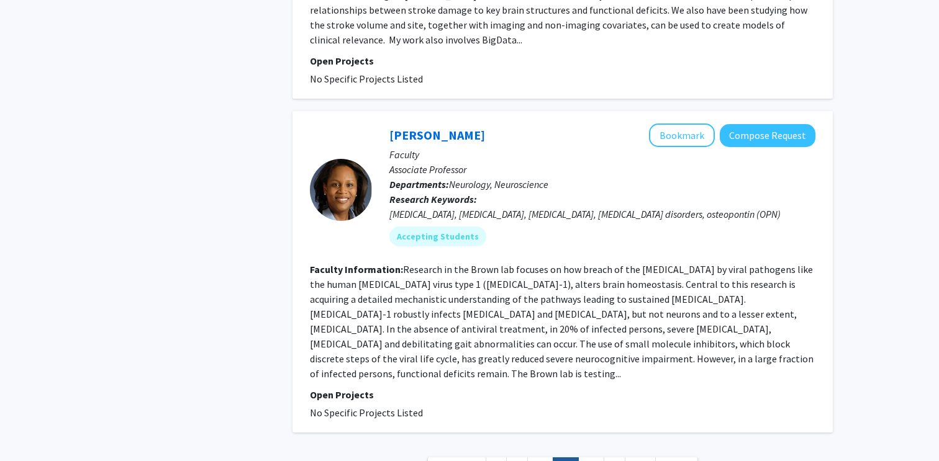
scroll to position [2920, 0]
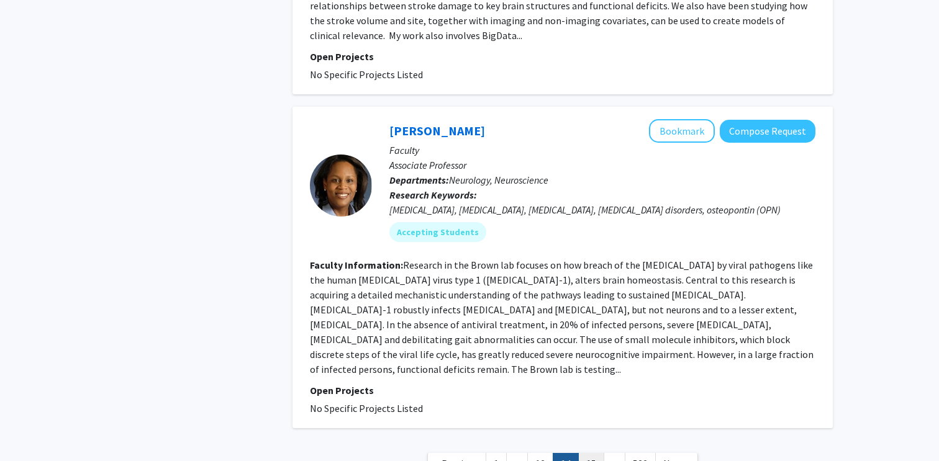
click at [588, 453] on link "15" at bounding box center [591, 464] width 26 height 22
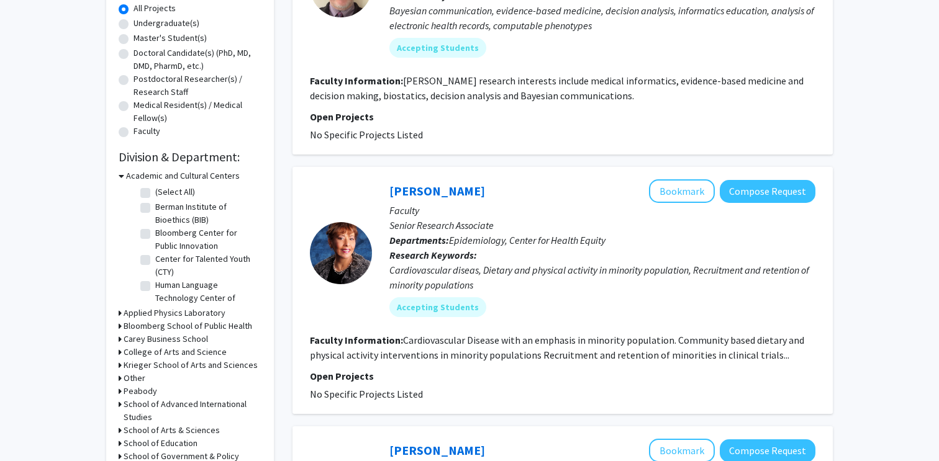
scroll to position [237, 0]
